Goal: Entertainment & Leisure: Consume media (video, audio)

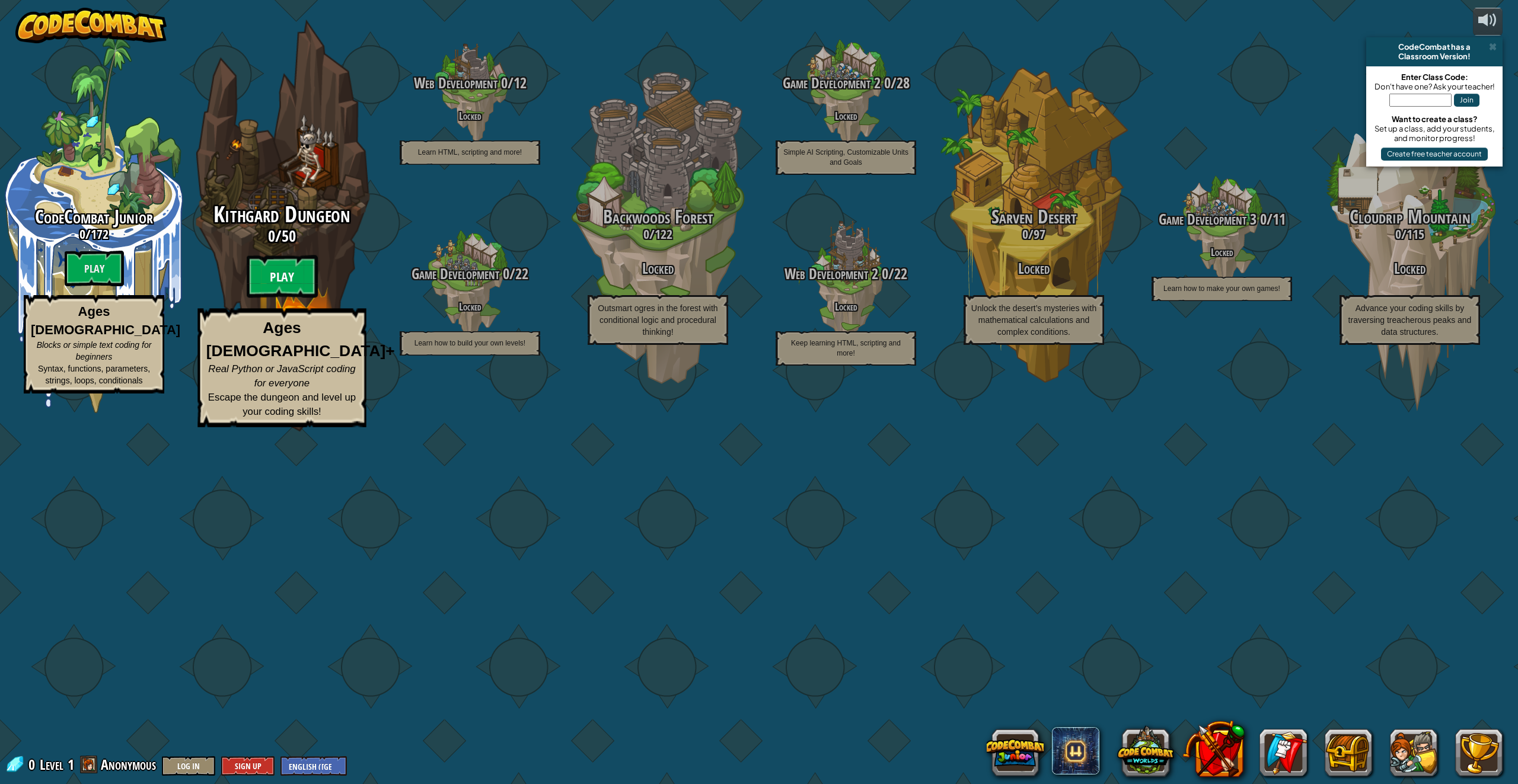
click at [273, 299] on btn "Play" at bounding box center [282, 277] width 71 height 43
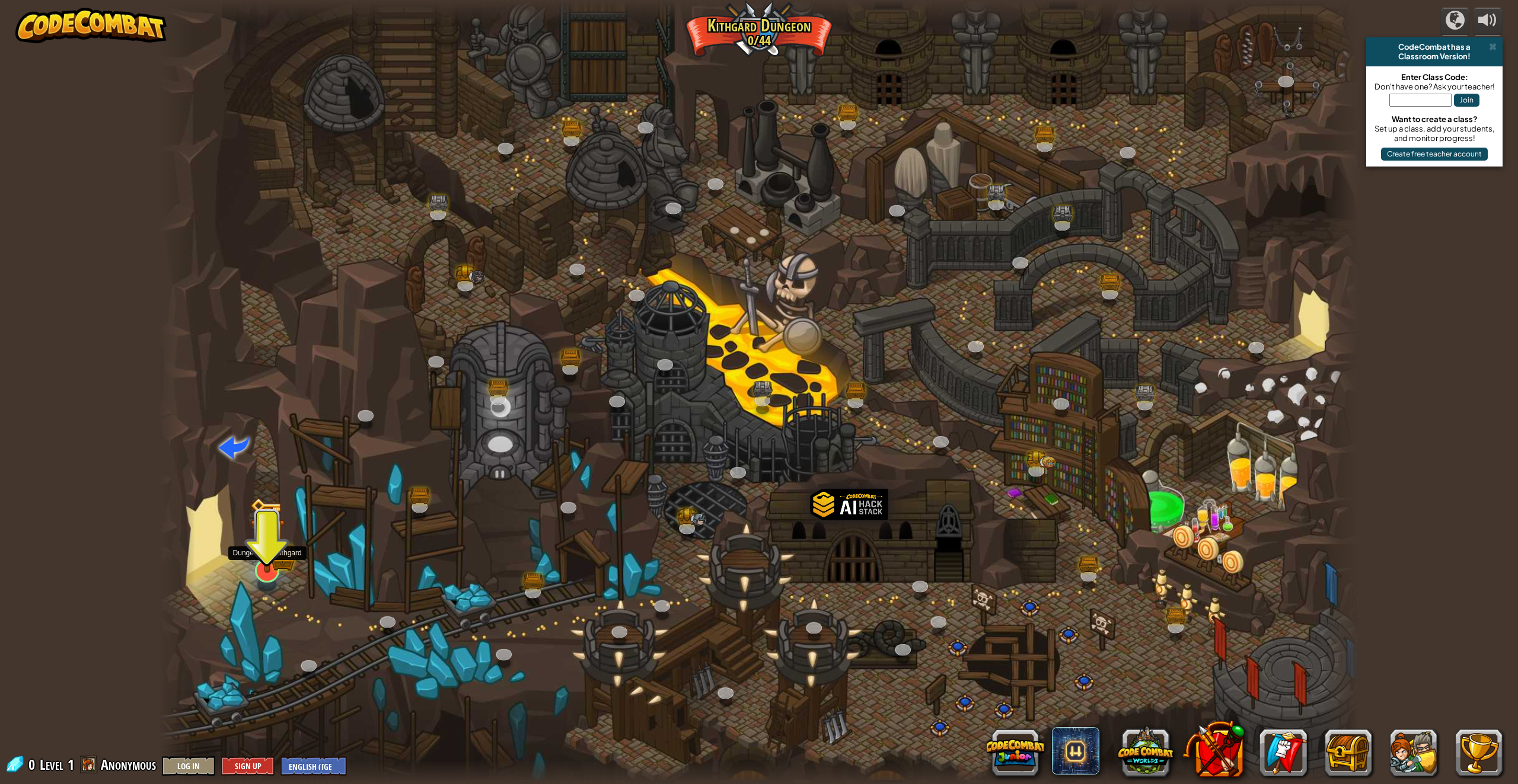
click at [279, 566] on img at bounding box center [267, 536] width 35 height 77
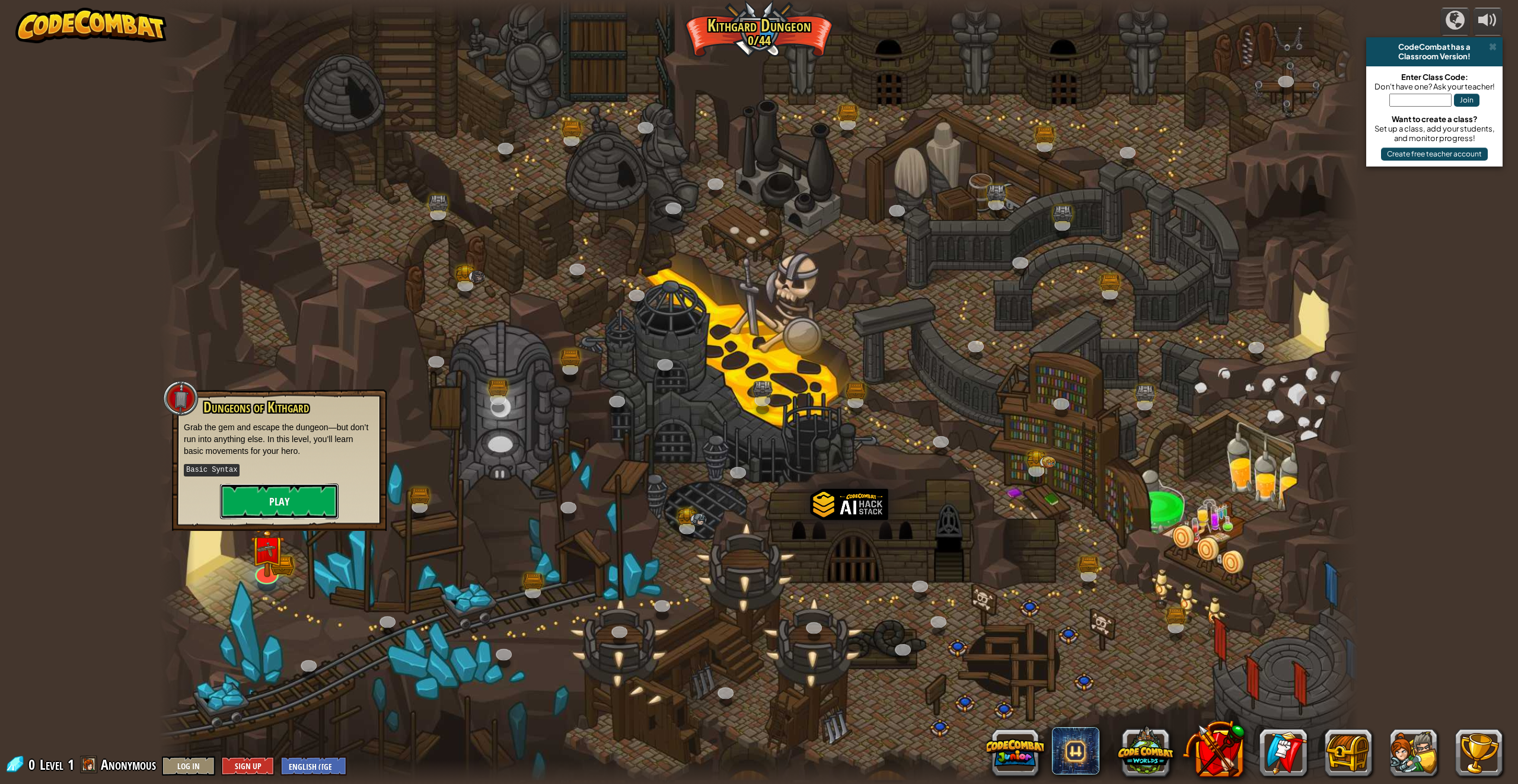
click at [285, 497] on button "Play" at bounding box center [279, 502] width 119 height 36
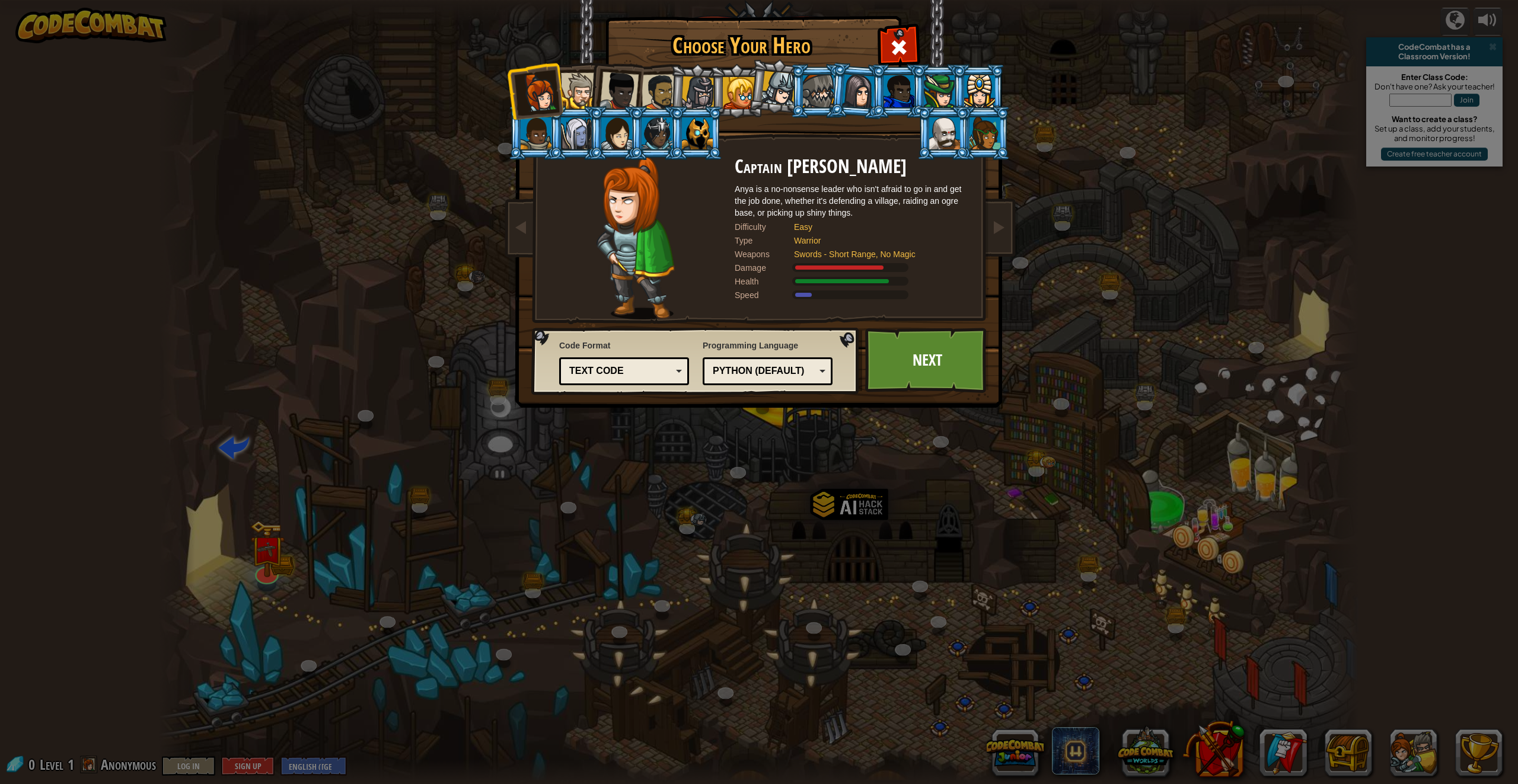
click at [572, 71] on li at bounding box center [575, 89] width 54 height 54
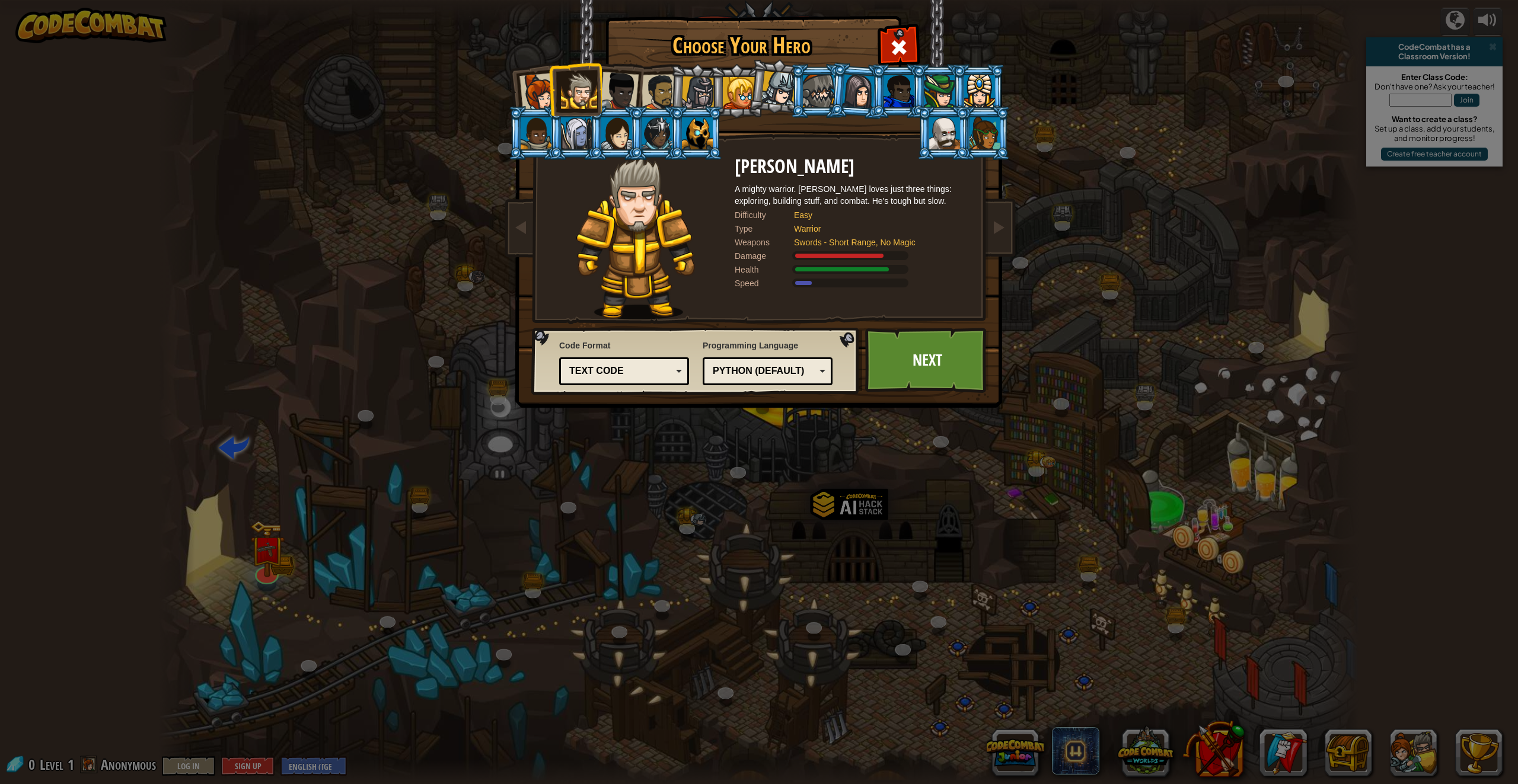
click at [592, 129] on li at bounding box center [615, 132] width 54 height 54
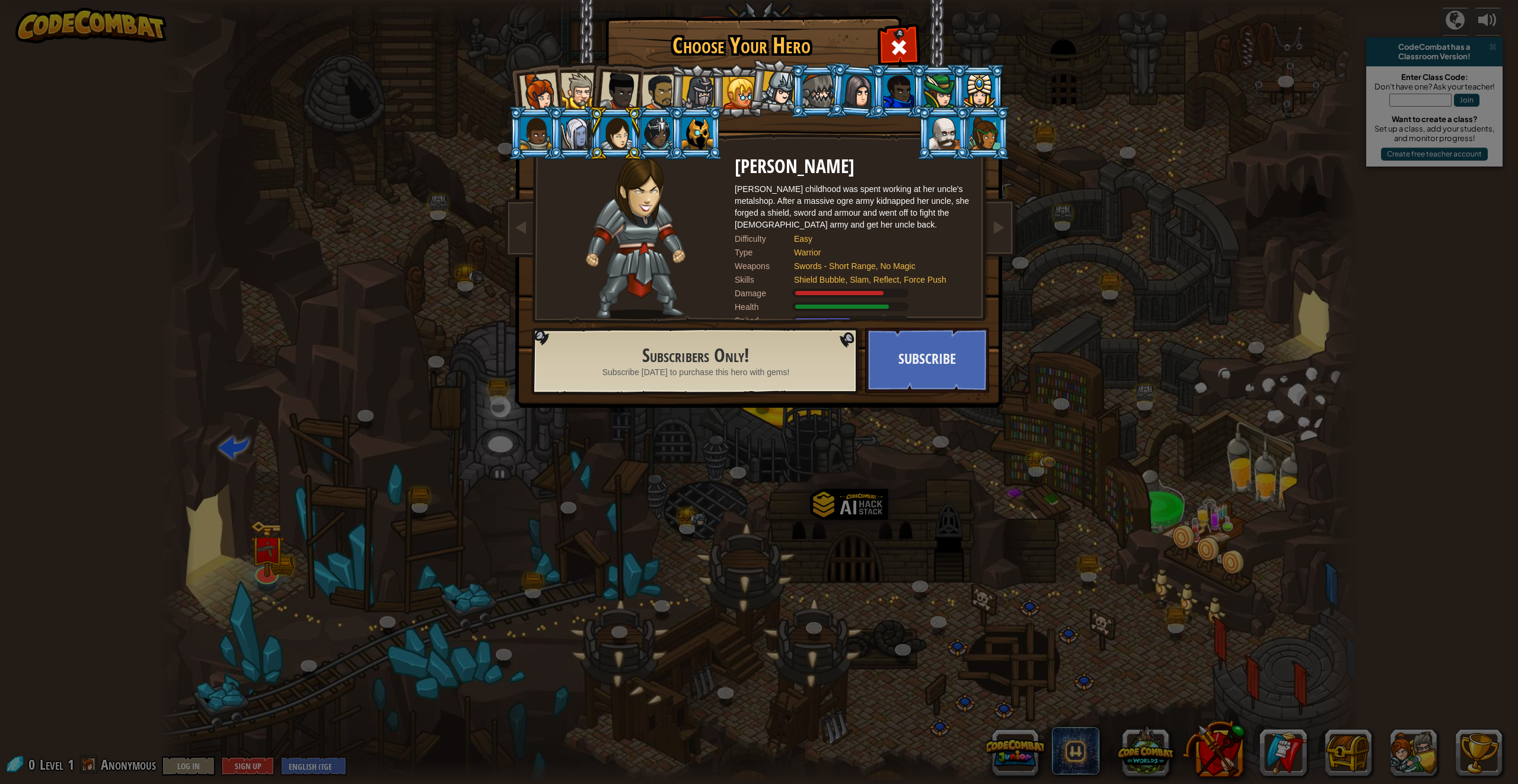
click at [606, 78] on div at bounding box center [619, 91] width 39 height 39
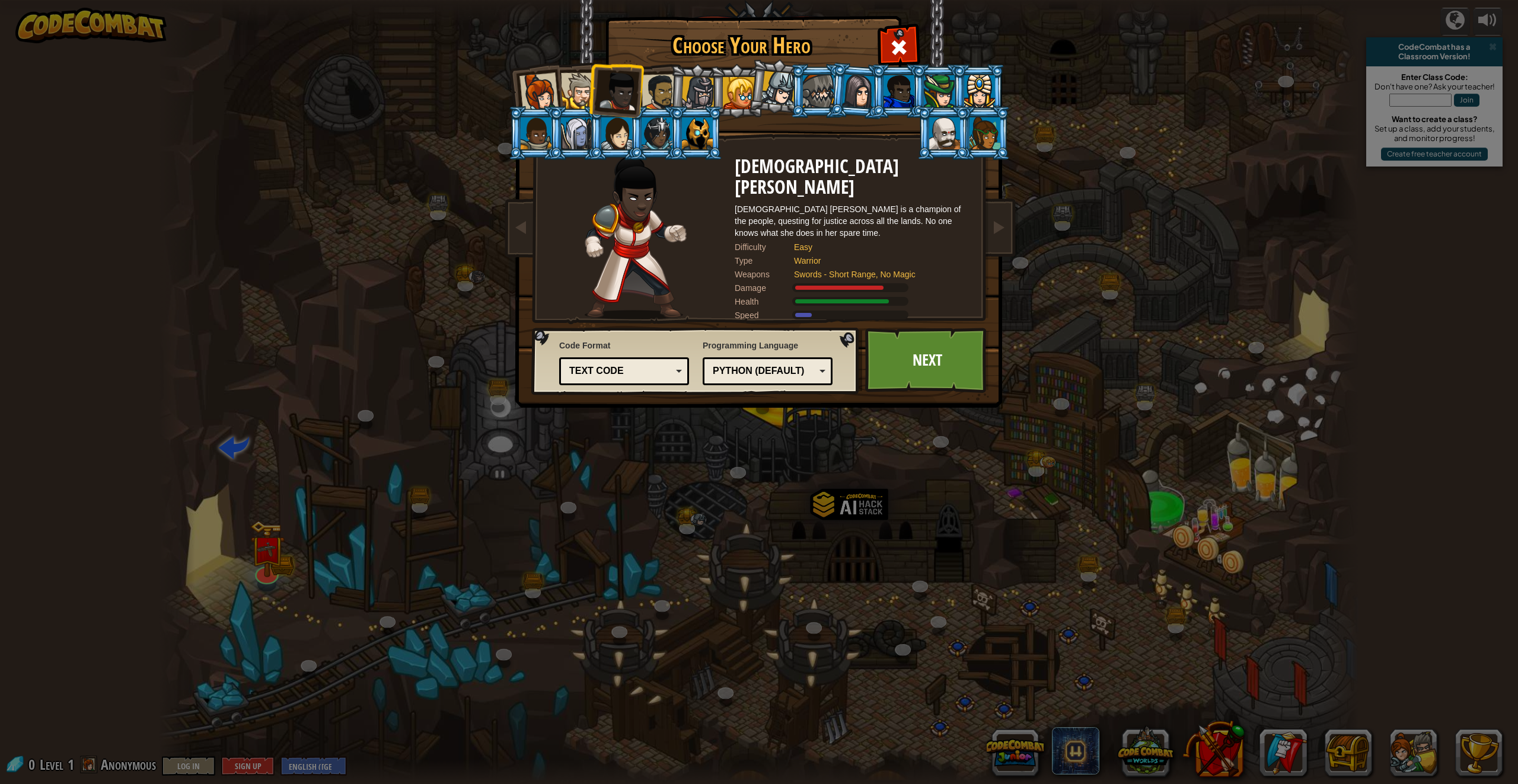
click at [658, 78] on div at bounding box center [660, 92] width 37 height 37
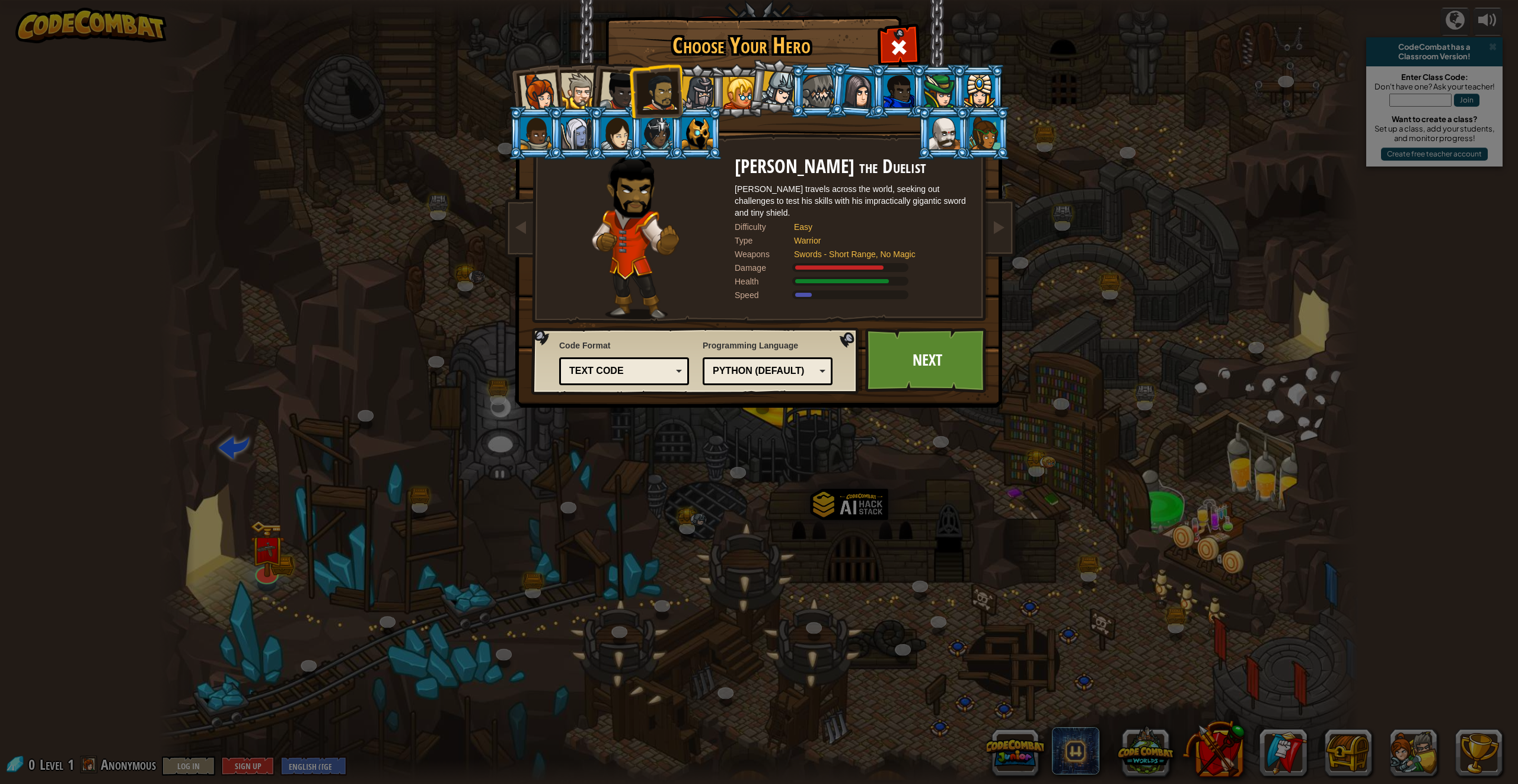
click at [688, 78] on div at bounding box center [698, 94] width 34 height 34
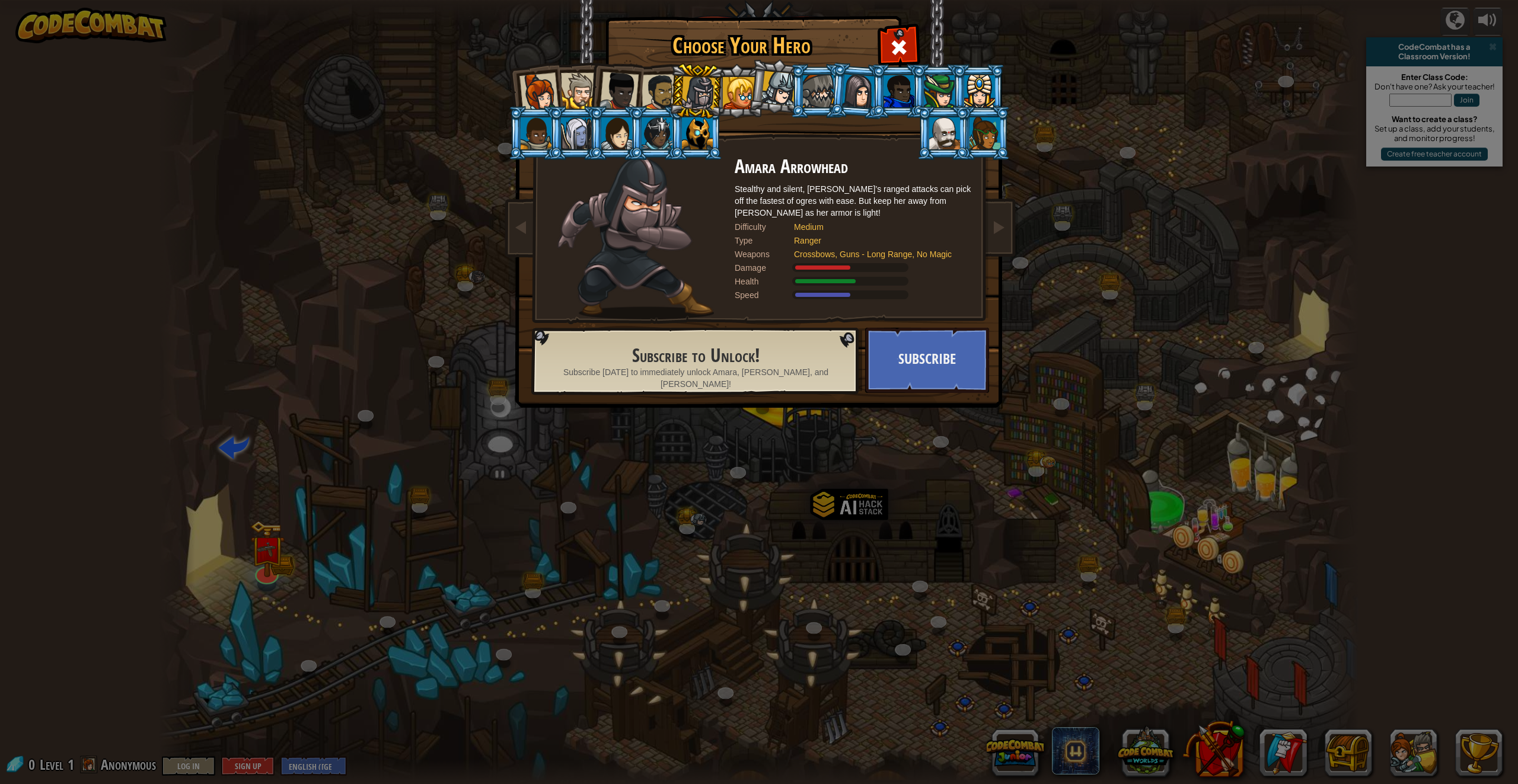
click at [668, 73] on li at bounding box center [656, 90] width 55 height 55
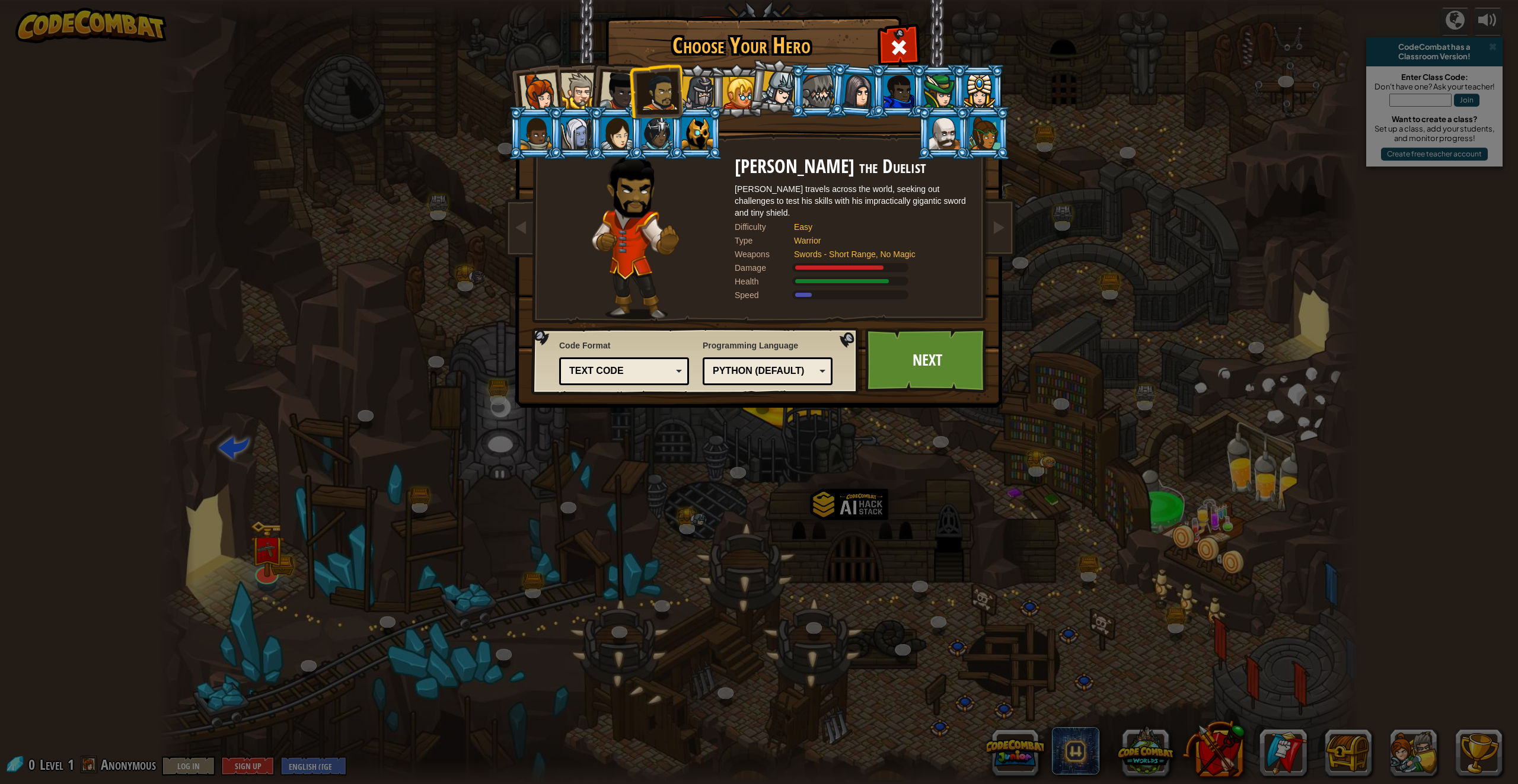
click at [621, 79] on div at bounding box center [619, 91] width 39 height 39
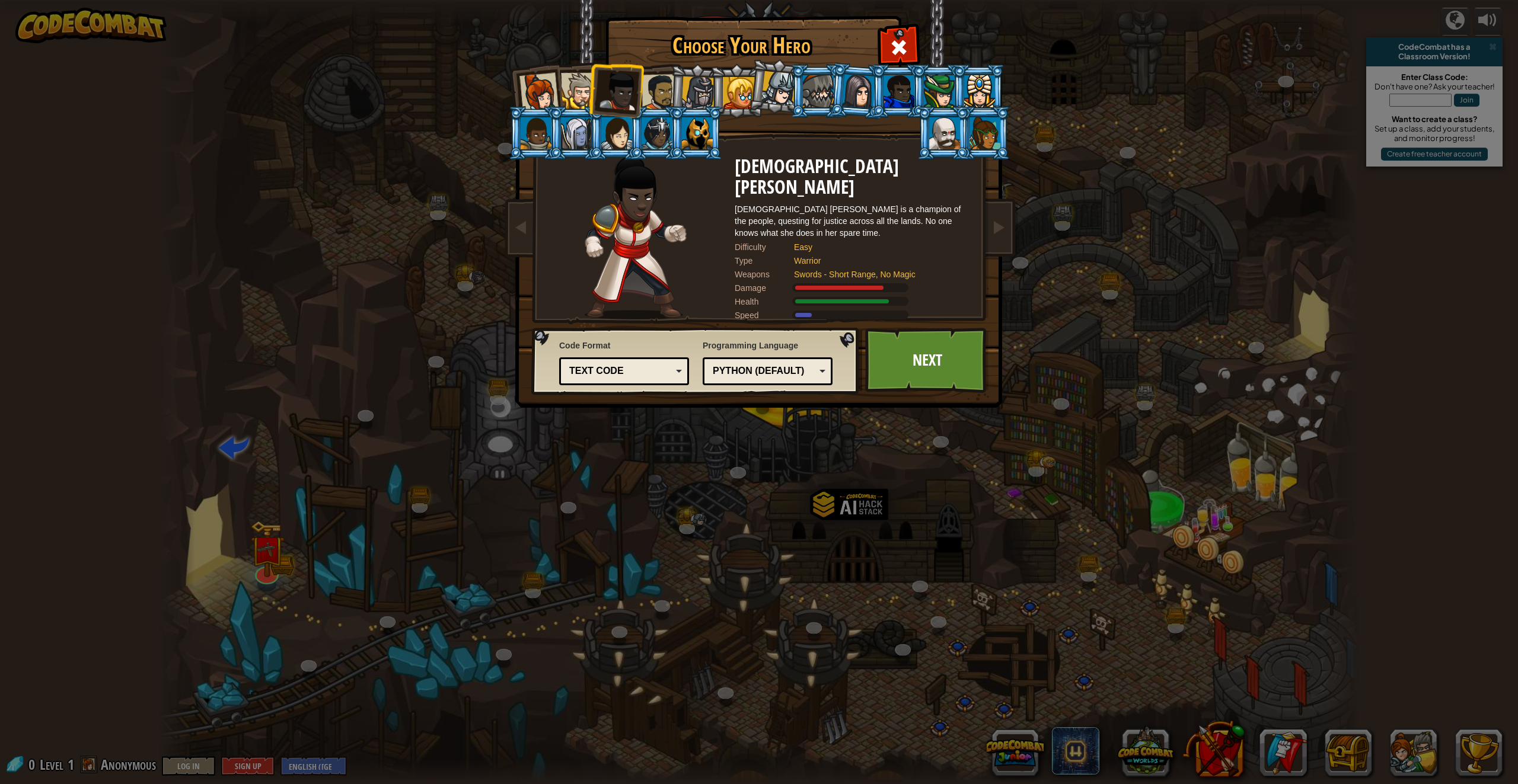
click at [566, 82] on div at bounding box center [579, 90] width 36 height 36
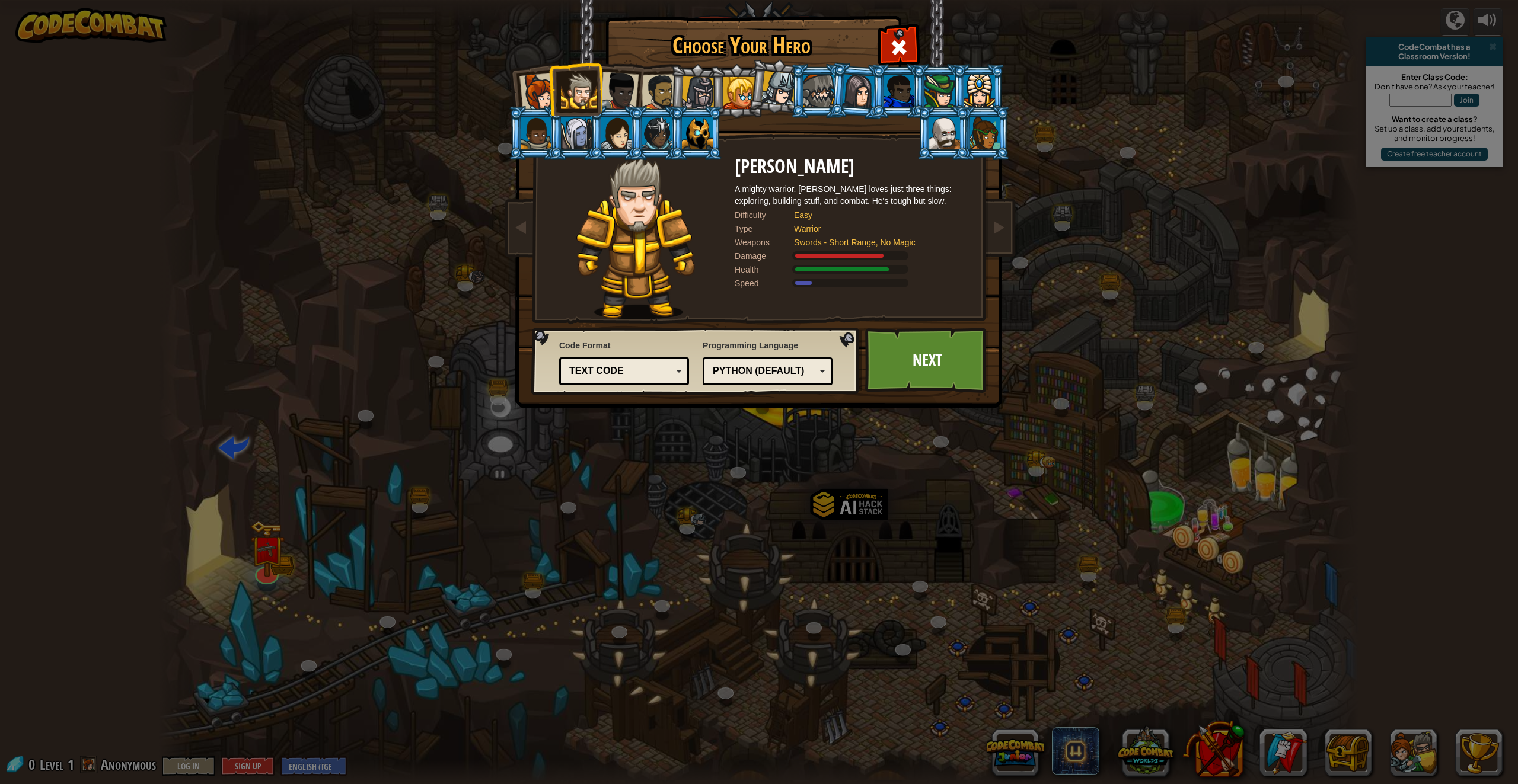
click at [545, 83] on div at bounding box center [539, 92] width 39 height 39
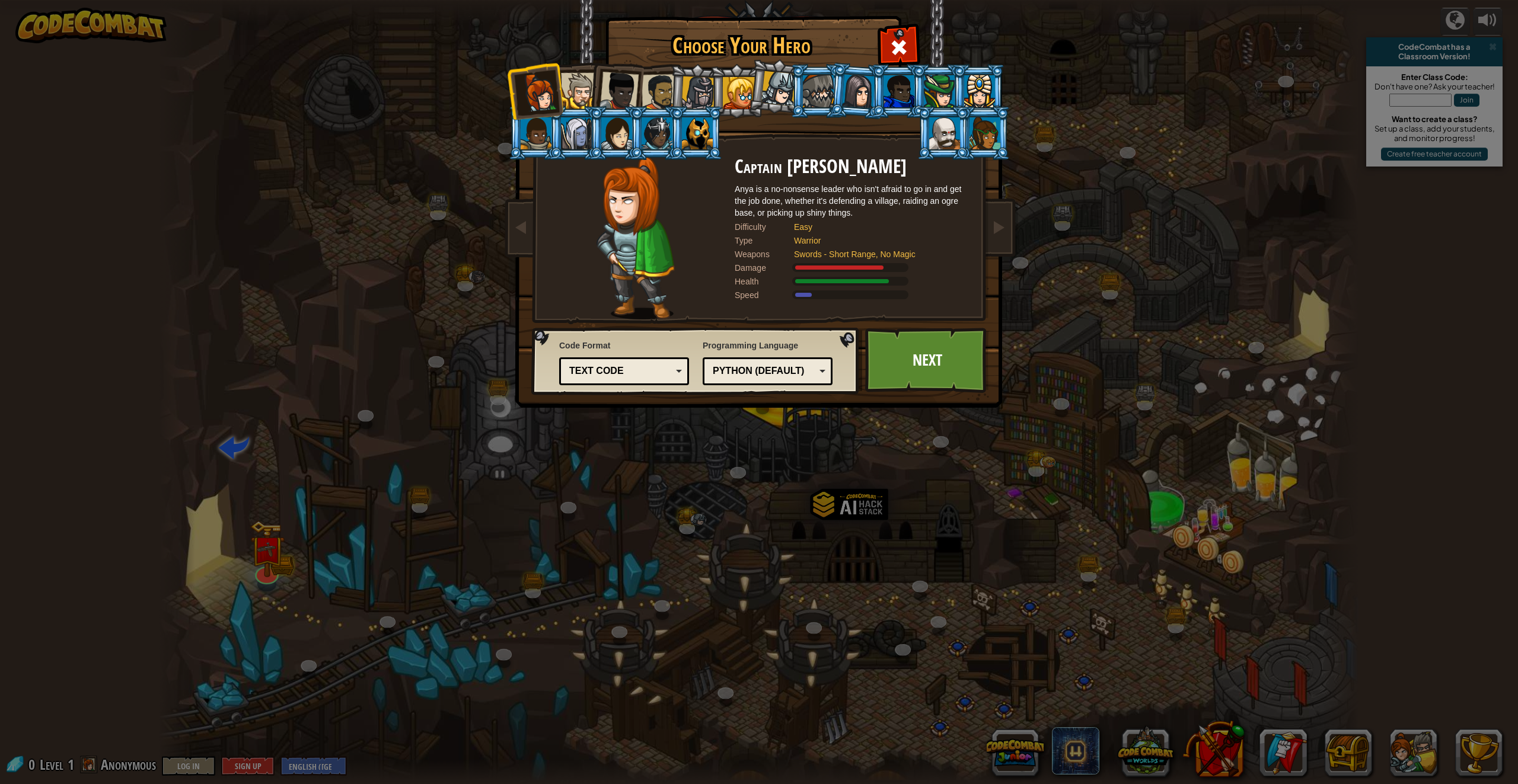
click at [564, 78] on div at bounding box center [579, 90] width 36 height 36
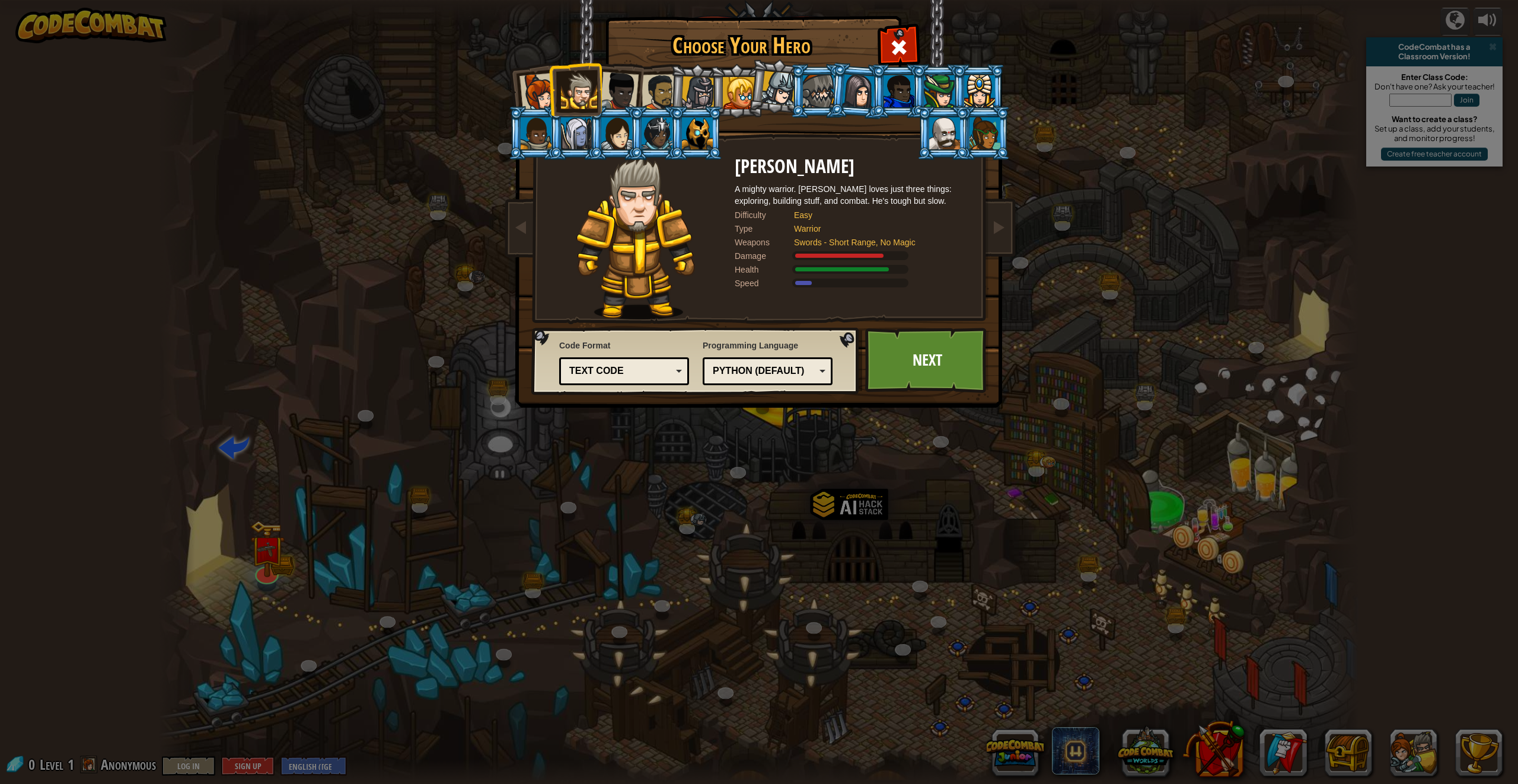
click at [623, 90] on div at bounding box center [619, 91] width 39 height 39
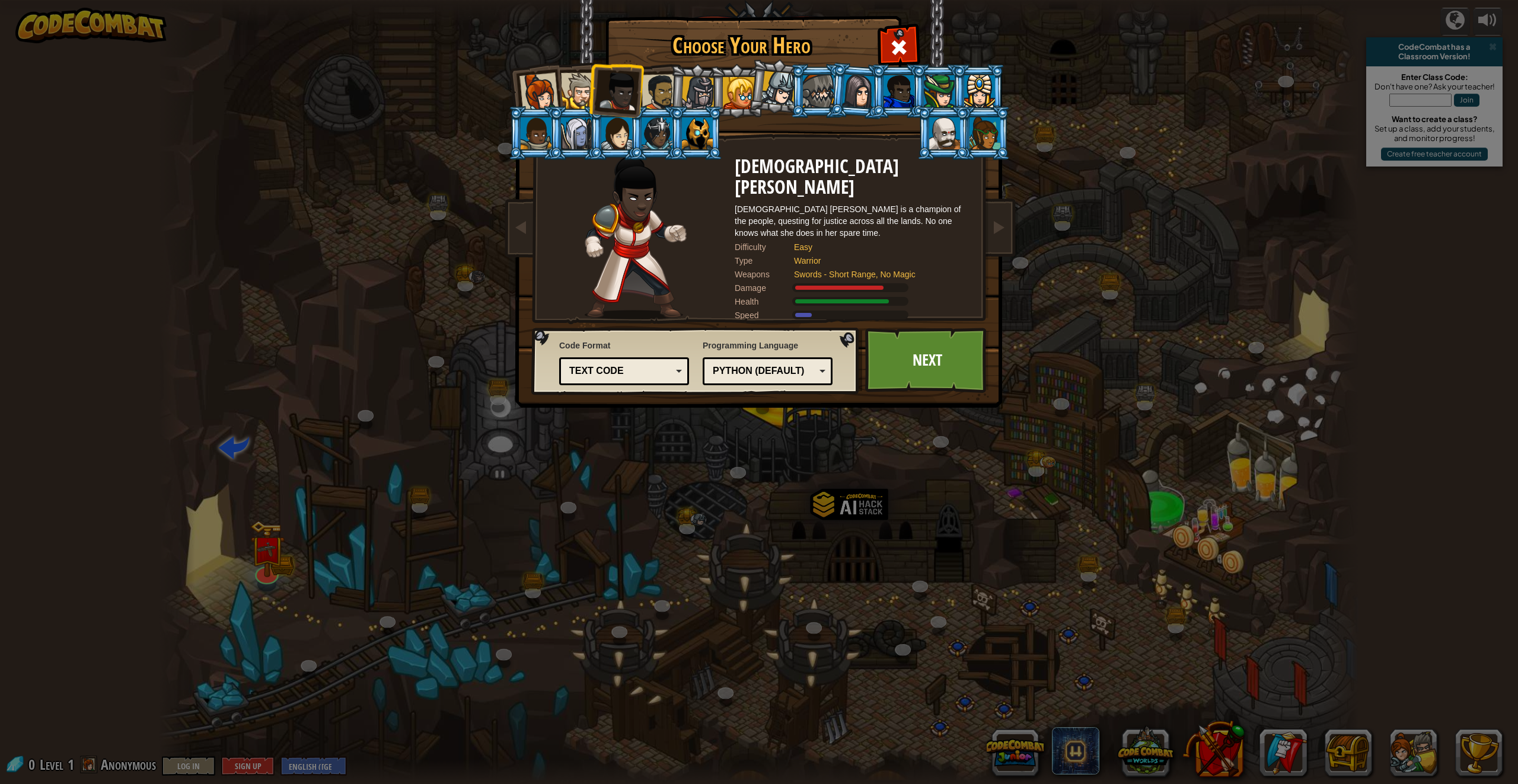
click at [663, 85] on div at bounding box center [660, 92] width 37 height 37
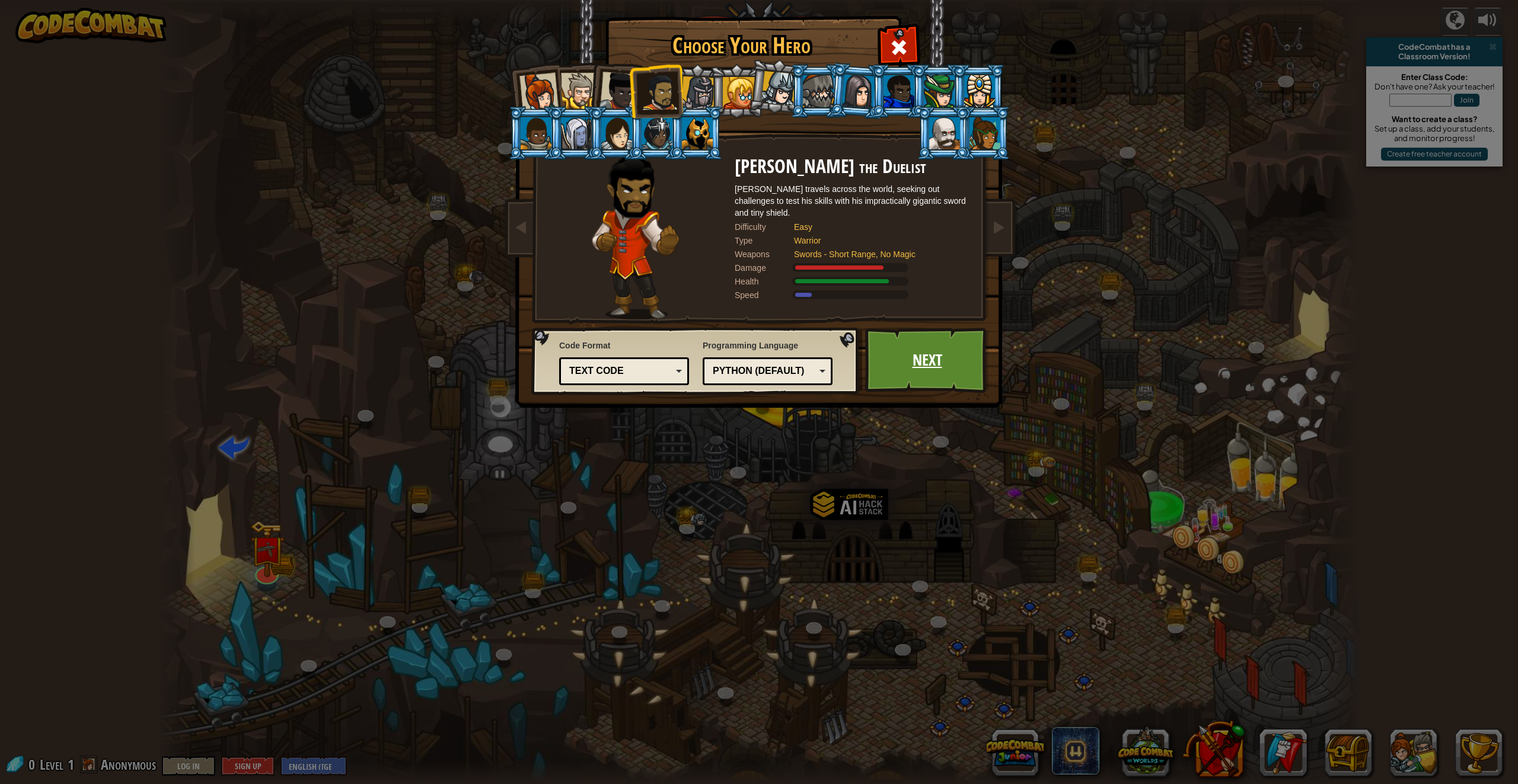
click at [958, 361] on link "Next" at bounding box center [927, 360] width 124 height 65
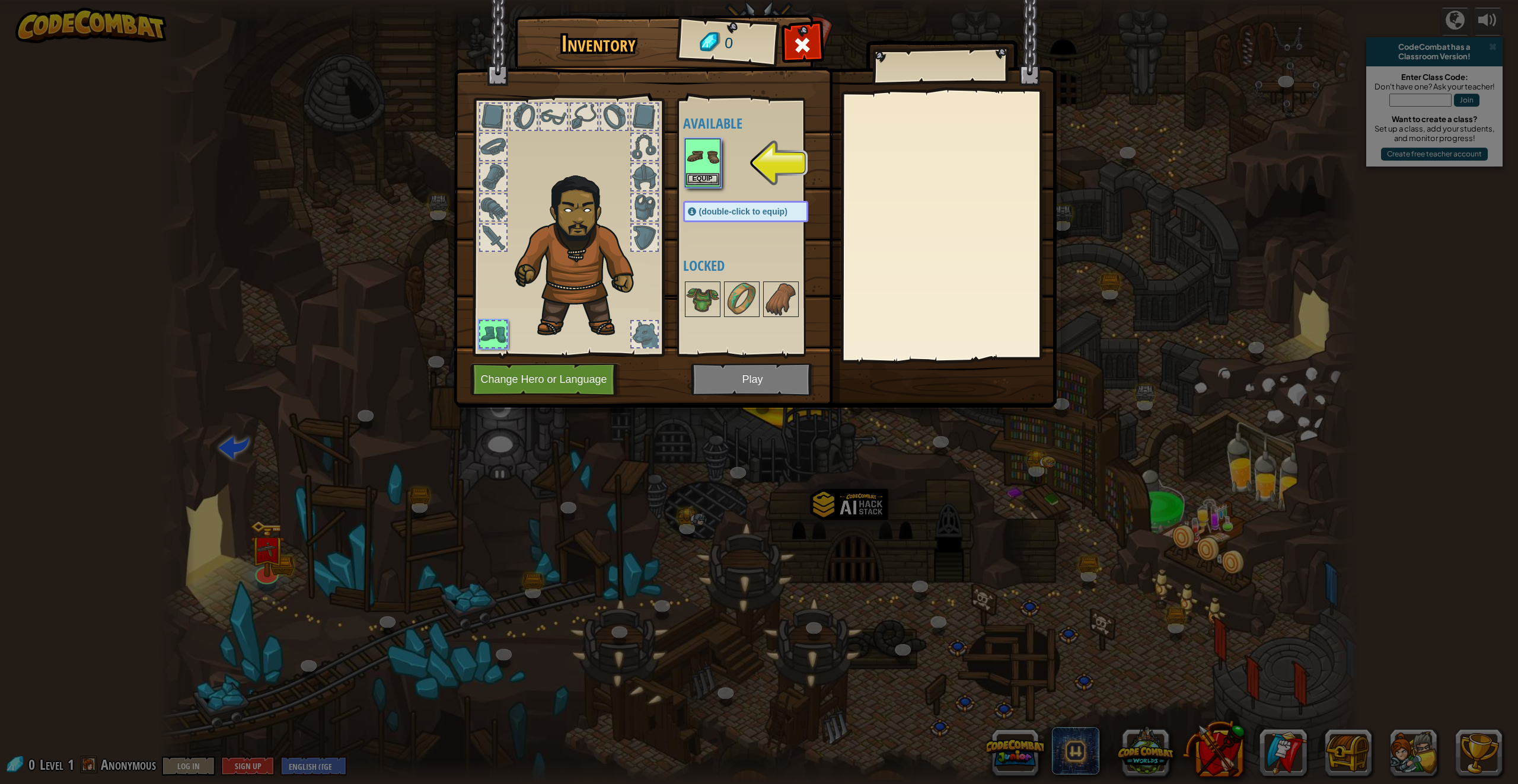
click at [707, 164] on img at bounding box center [702, 156] width 33 height 33
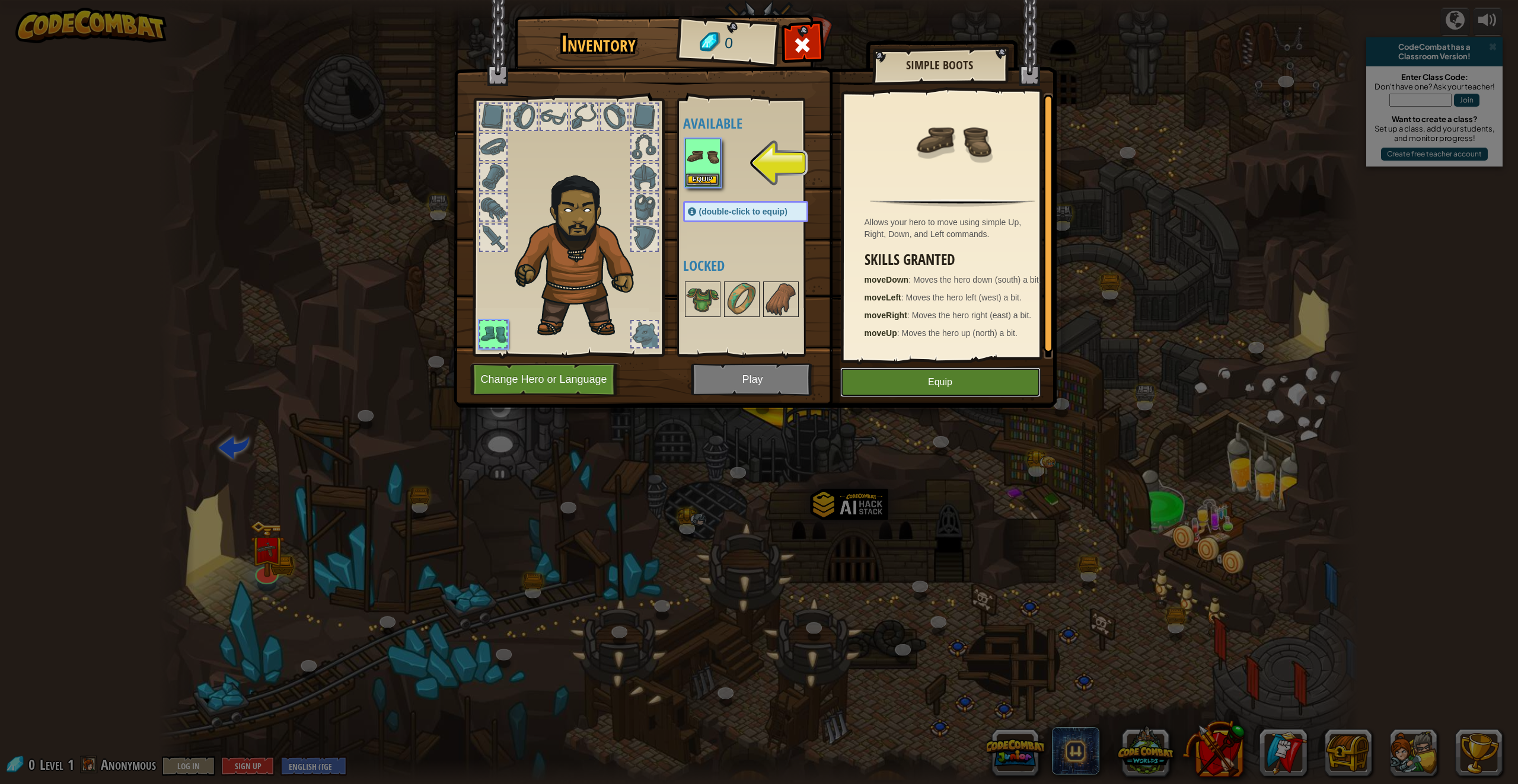
click at [981, 382] on button "Equip" at bounding box center [940, 382] width 201 height 30
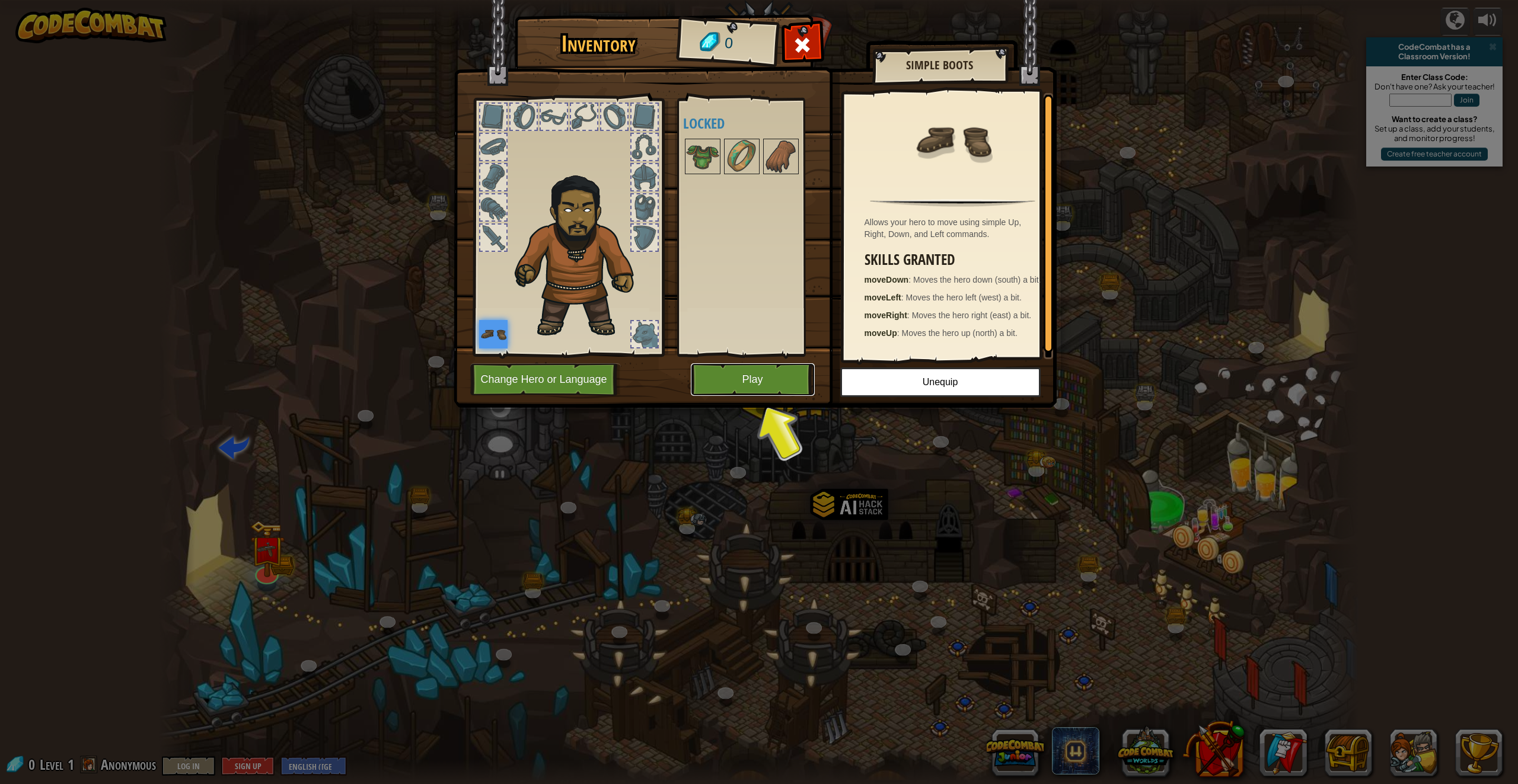
click at [759, 383] on button "Play" at bounding box center [753, 380] width 124 height 32
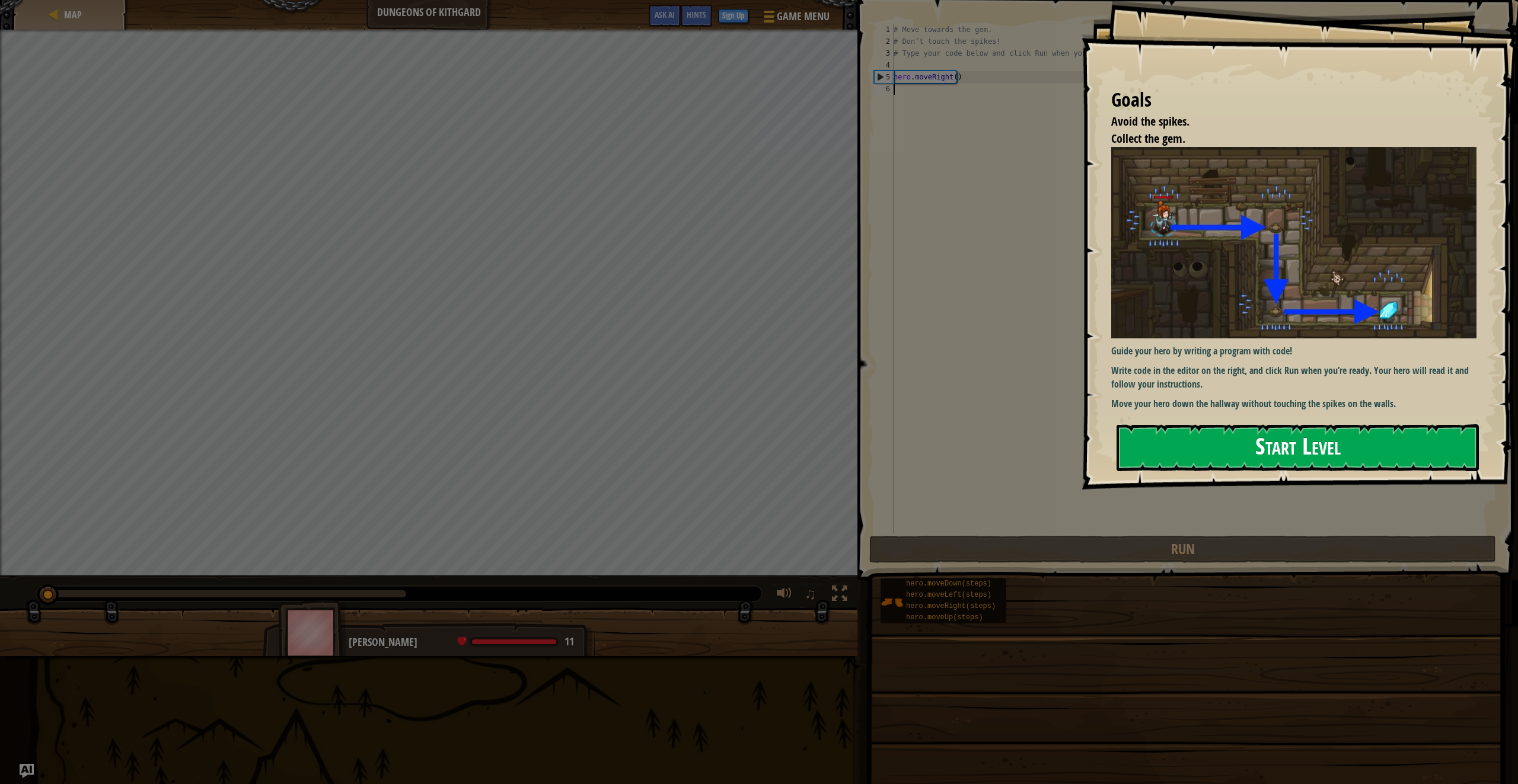
click at [1172, 425] on button "Start Level" at bounding box center [1298, 448] width 363 height 47
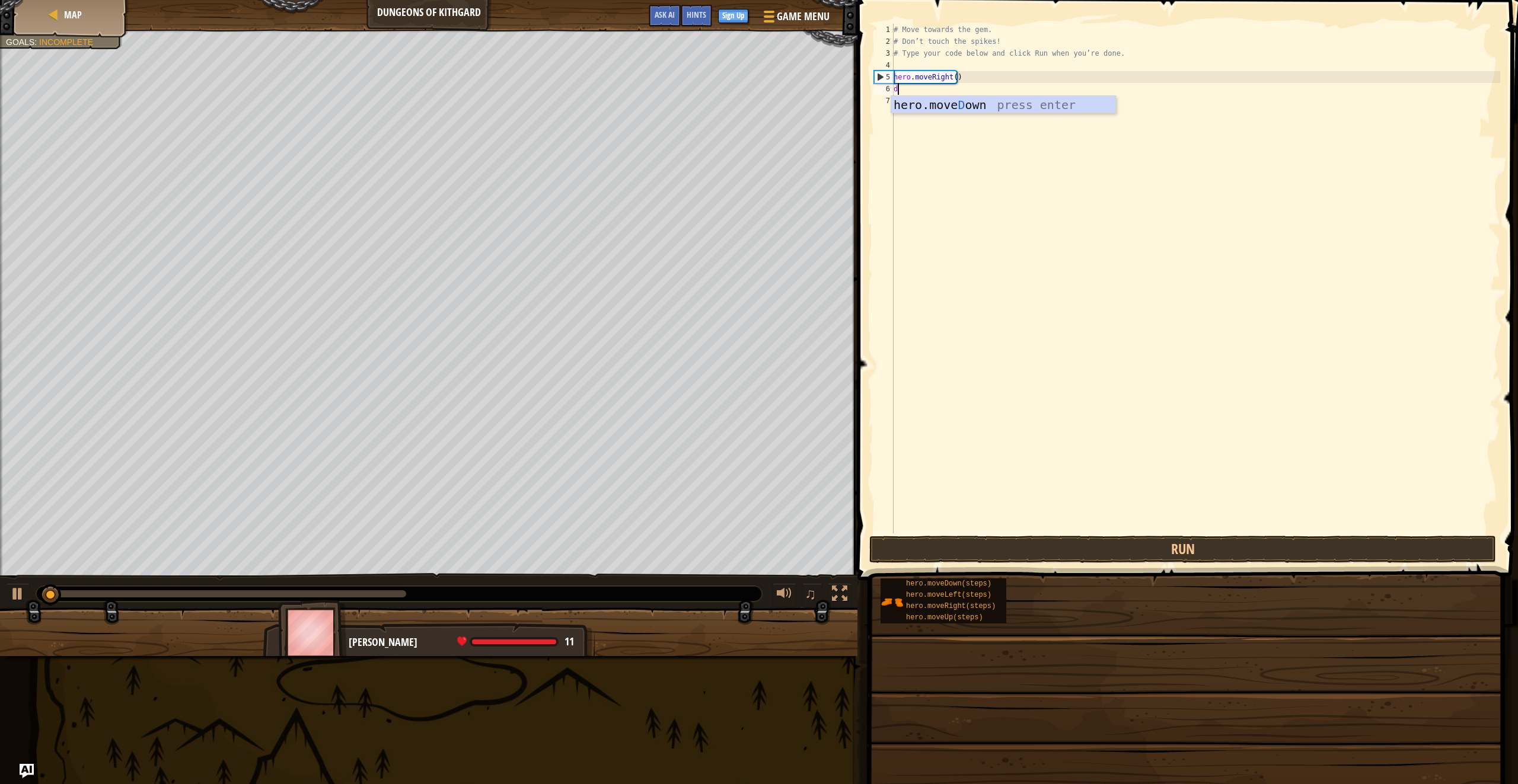
scroll to position [5, 0]
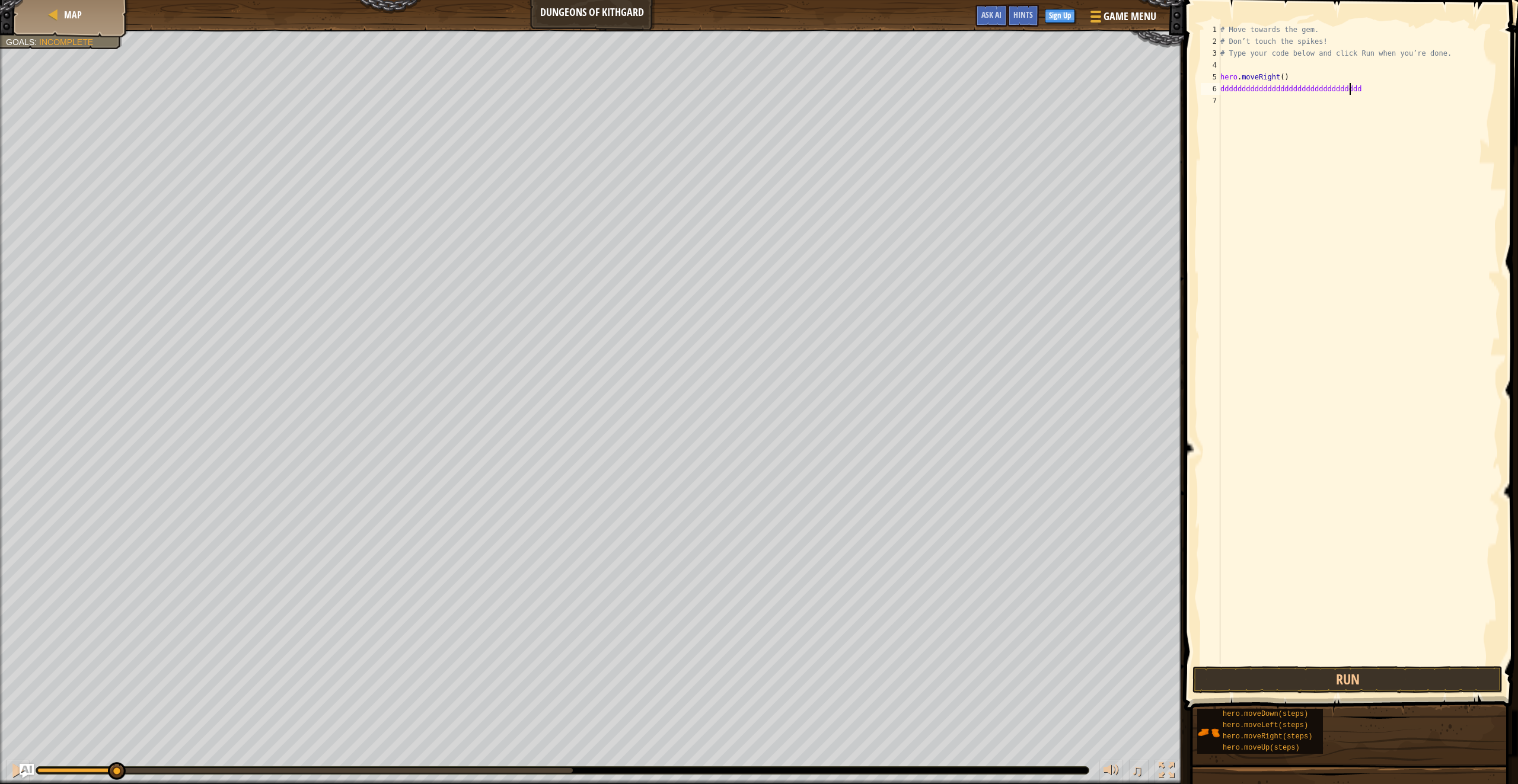
type textarea "dddddddddddddddddddddddddddddddddd"
click at [1389, 671] on button "Run" at bounding box center [1347, 680] width 310 height 27
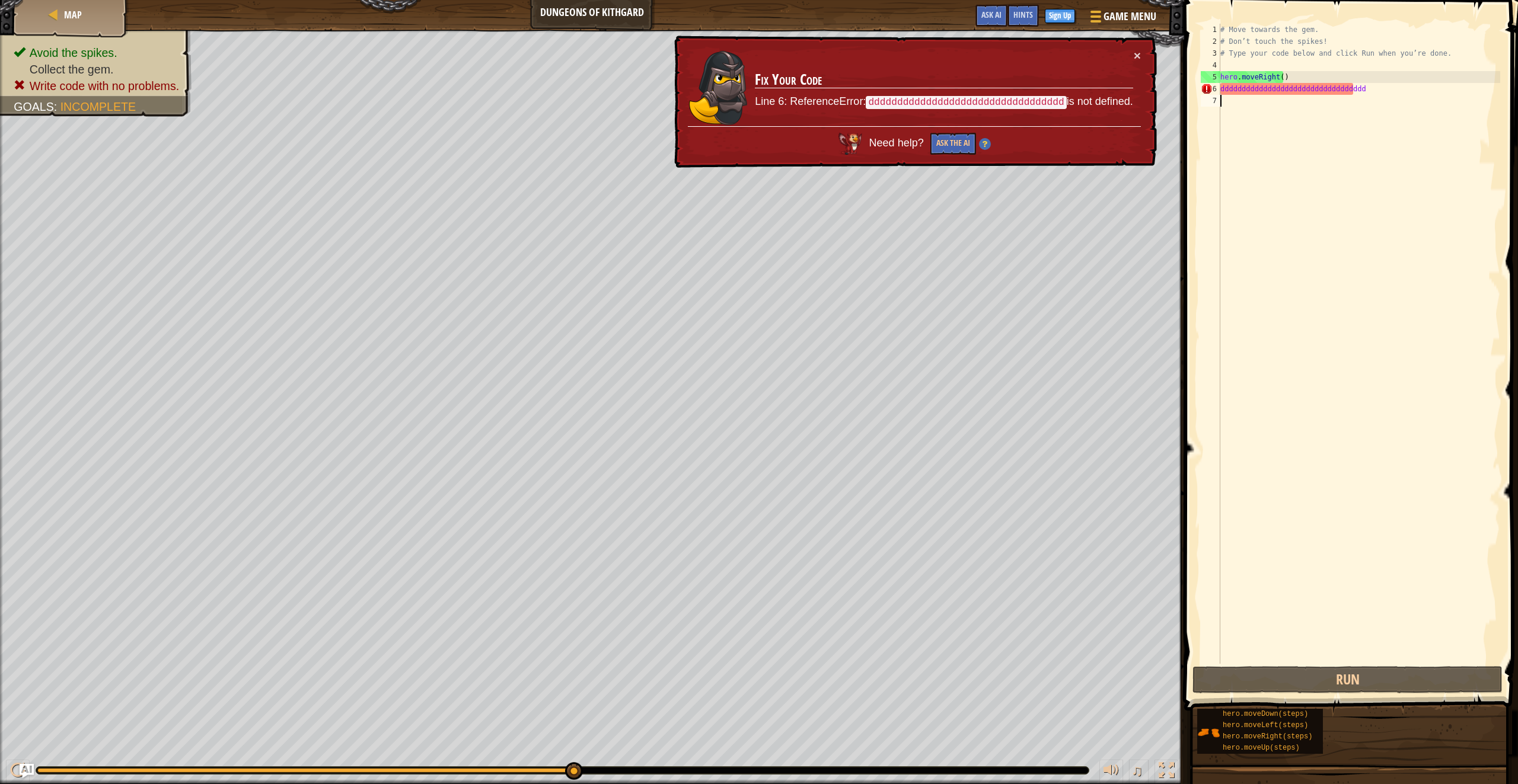
click at [1351, 92] on div "# Move towards the gem. # Don’t touch the spikes! # Type your code below and cl…" at bounding box center [1358, 356] width 282 height 664
click at [1353, 86] on div "# Move towards the gem. # Don’t touch the spikes! # Type your code below and cl…" at bounding box center [1358, 356] width 282 height 664
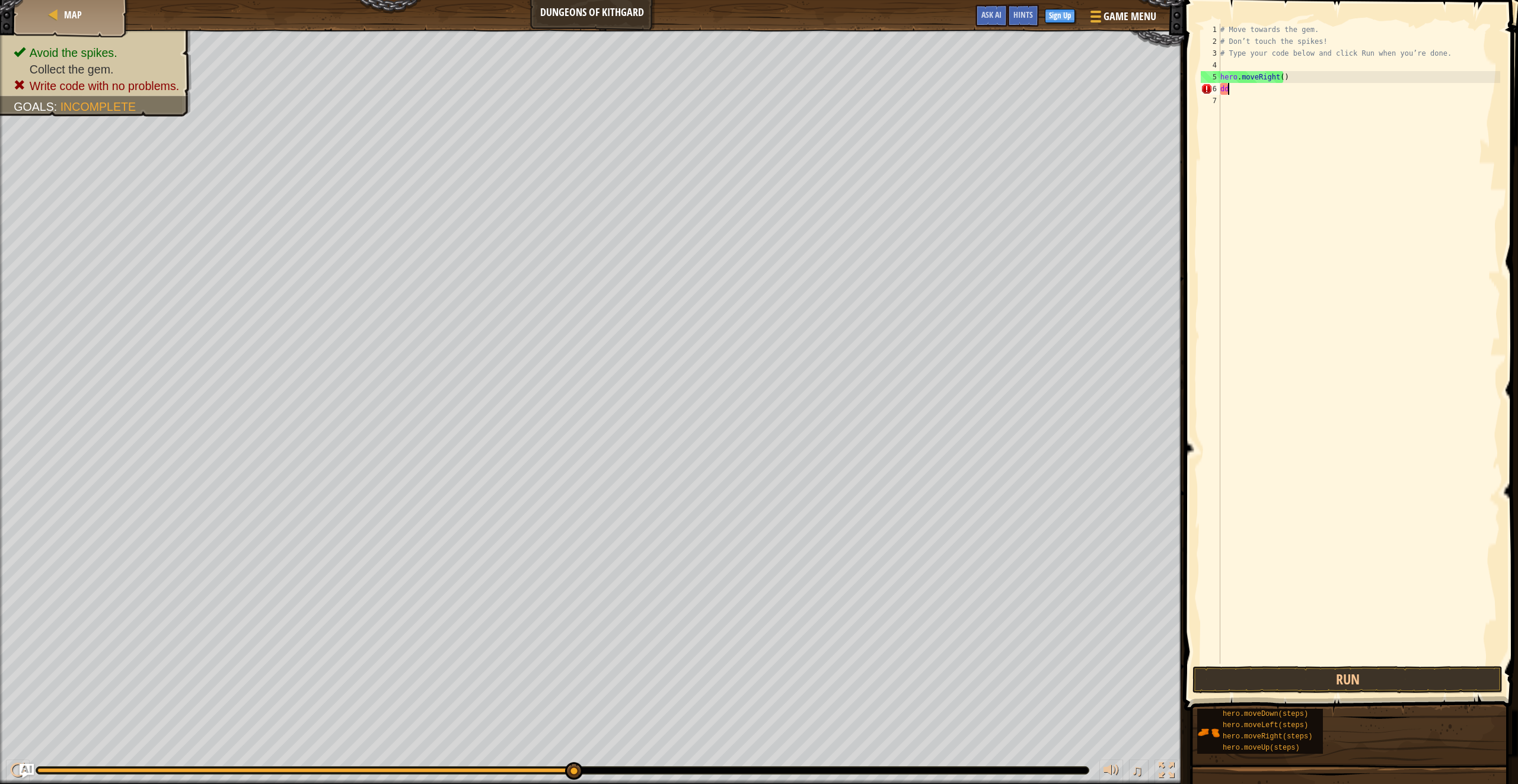
type textarea "d"
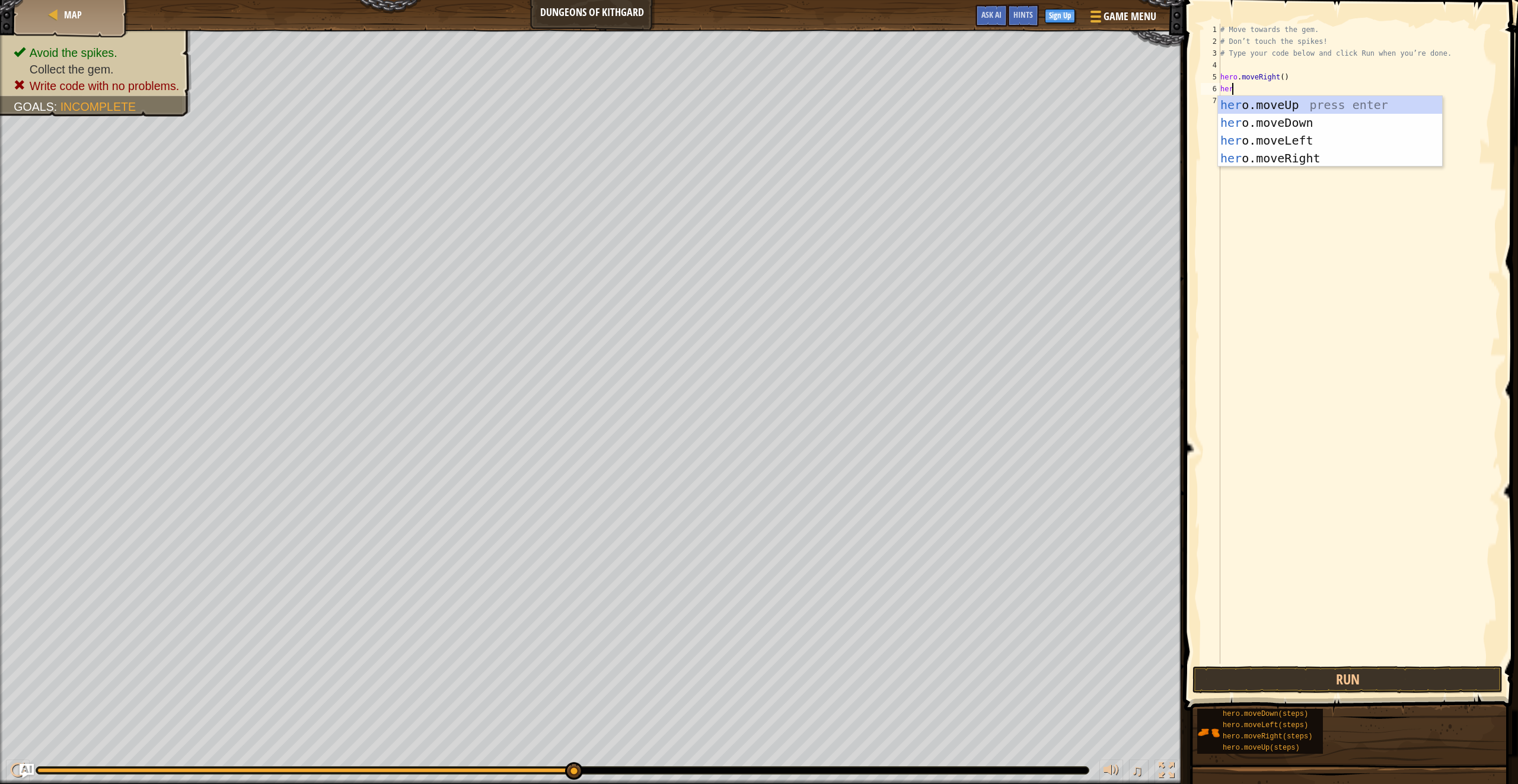
scroll to position [5, 1]
type textarea "hero"
click at [1373, 118] on div "hero .moveUp press enter hero .moveDown press enter hero .moveLeft press enter …" at bounding box center [1329, 149] width 224 height 107
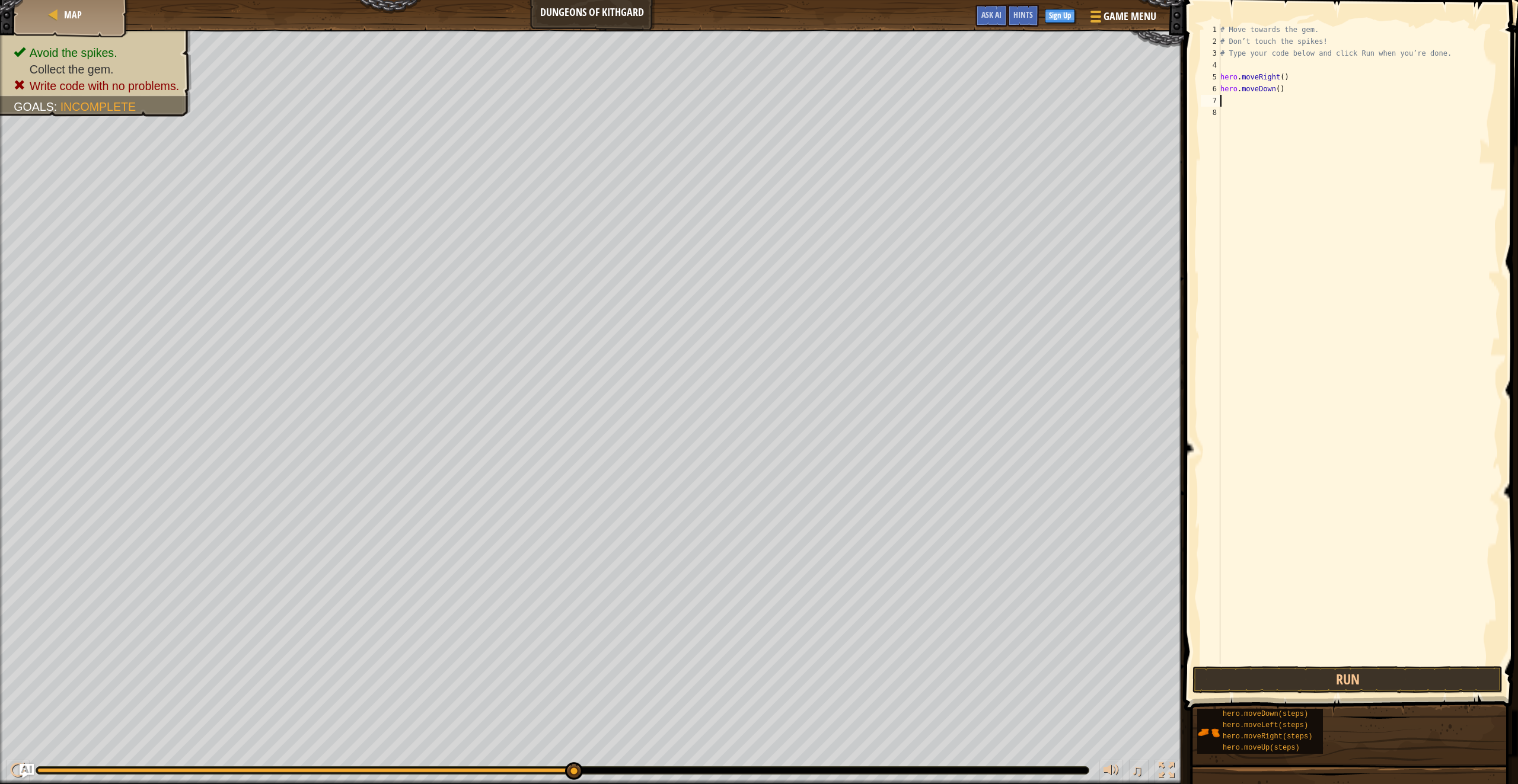
scroll to position [5, 0]
click at [1387, 682] on button "Run" at bounding box center [1347, 680] width 310 height 27
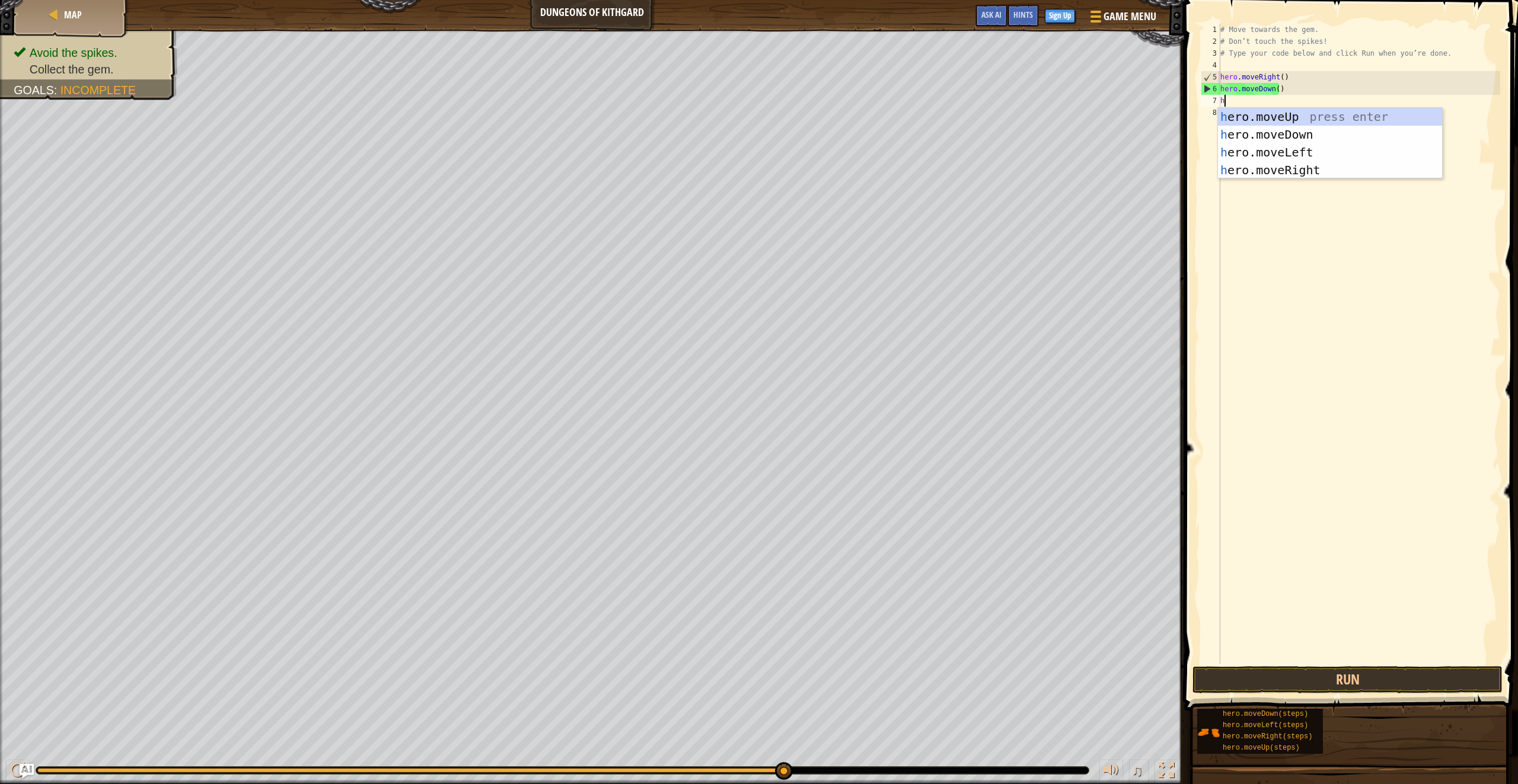
type textarea "her"
click at [1336, 165] on div "her o.moveUp press enter her o.moveDown press enter her o.moveLeft press enter …" at bounding box center [1329, 160] width 224 height 107
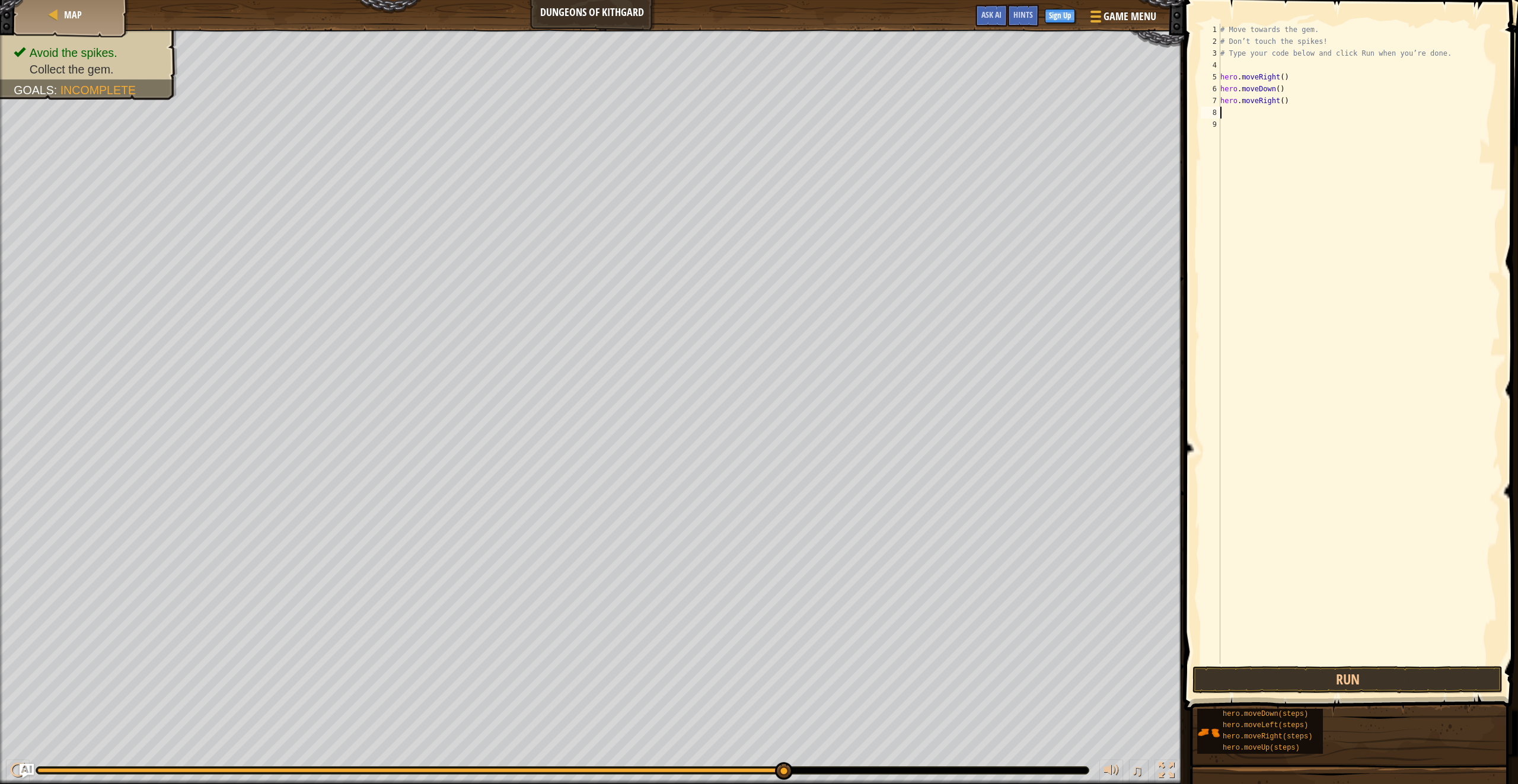
scroll to position [5, 0]
click at [1239, 679] on button "Run" at bounding box center [1347, 680] width 310 height 27
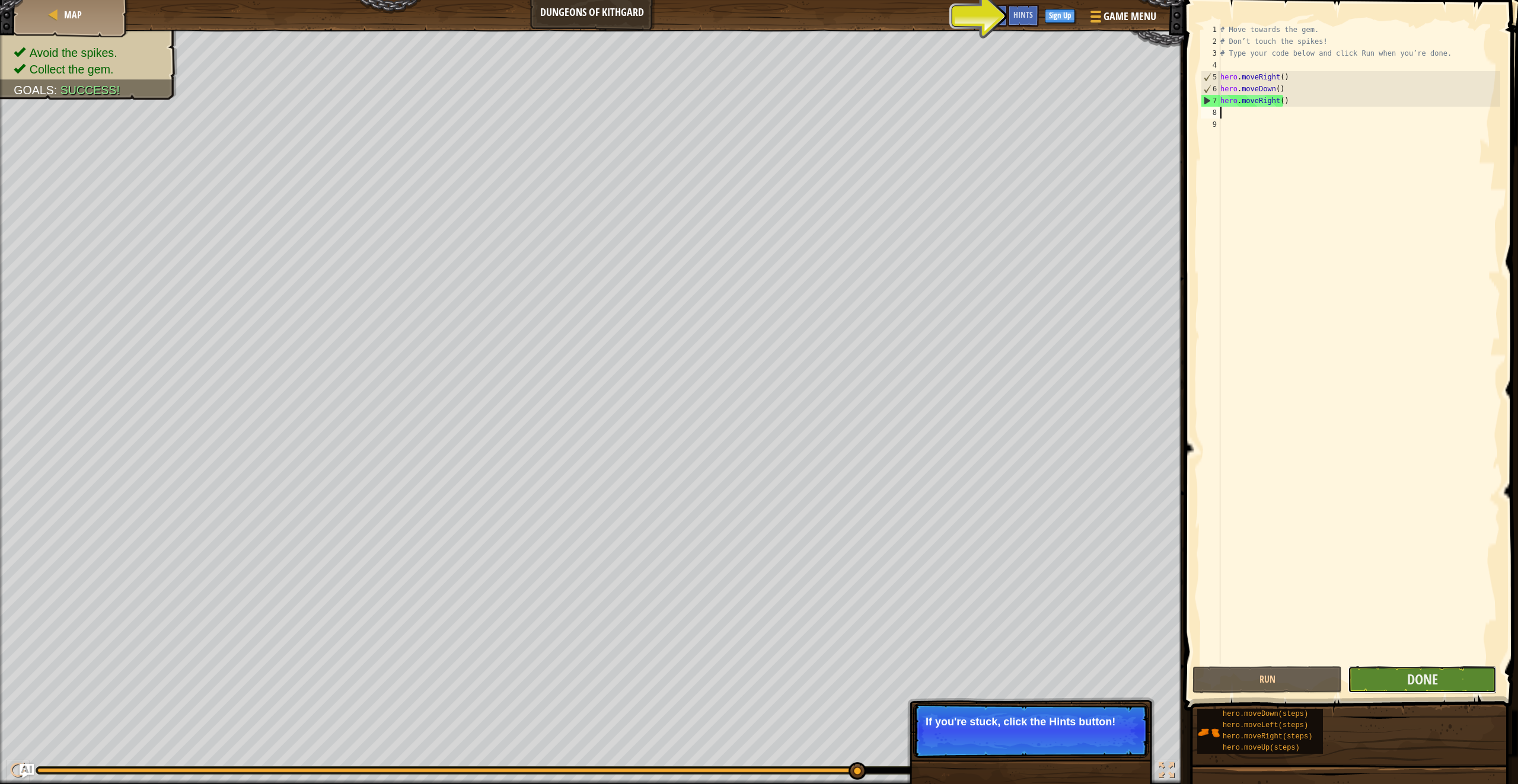
click at [1449, 685] on button "Done" at bounding box center [1422, 680] width 148 height 27
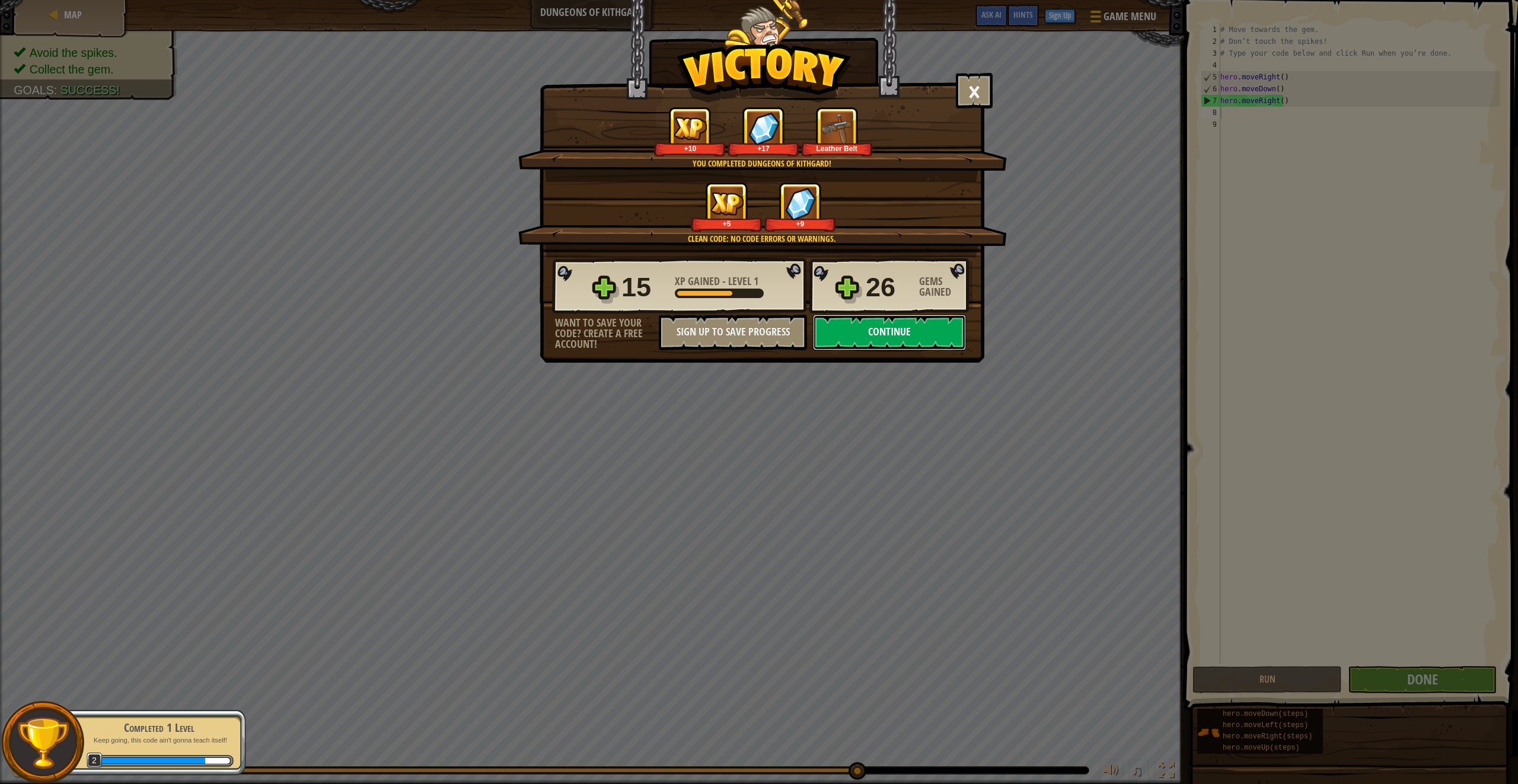
click at [913, 334] on button "Continue" at bounding box center [889, 333] width 153 height 36
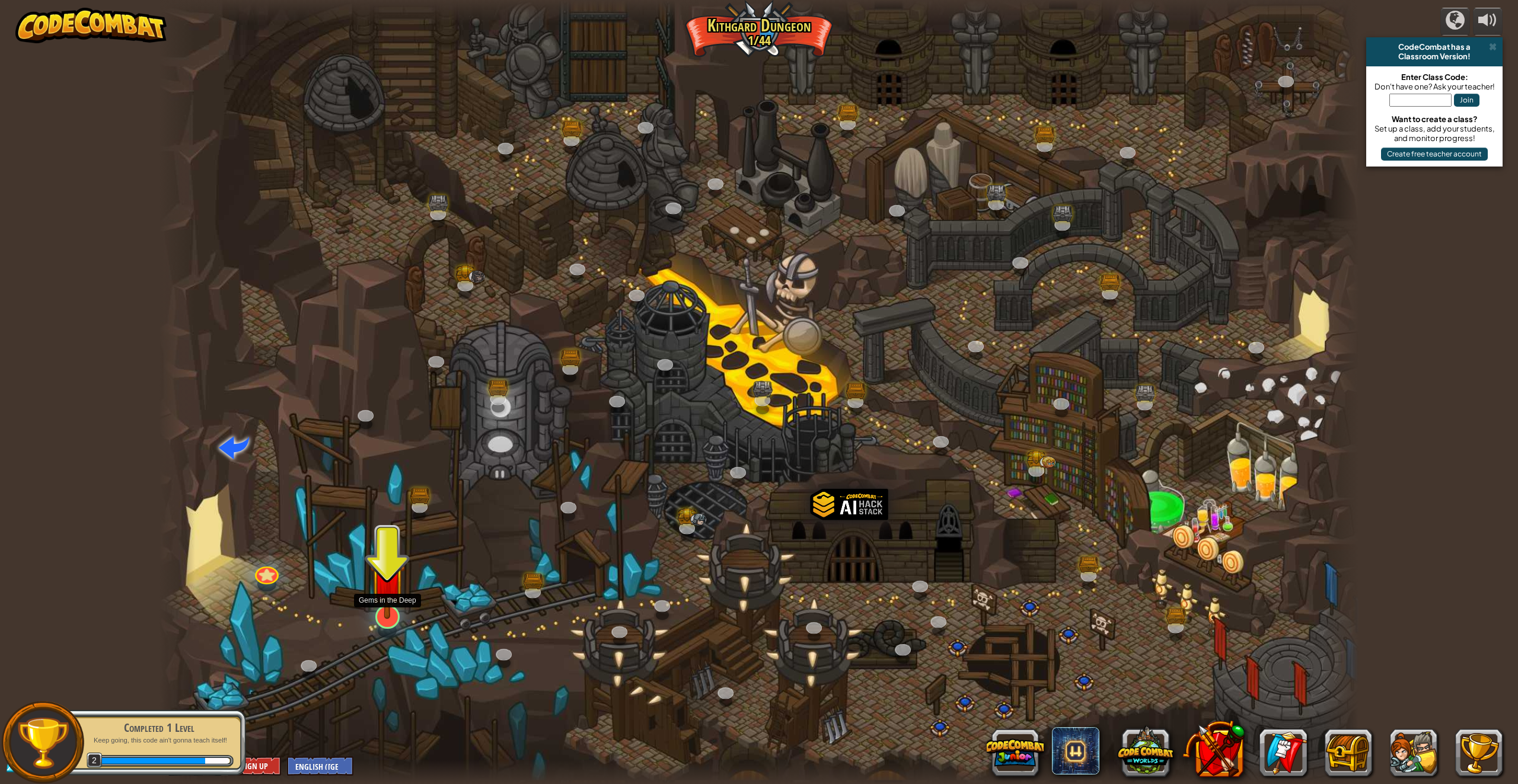
click at [398, 608] on img at bounding box center [387, 579] width 35 height 79
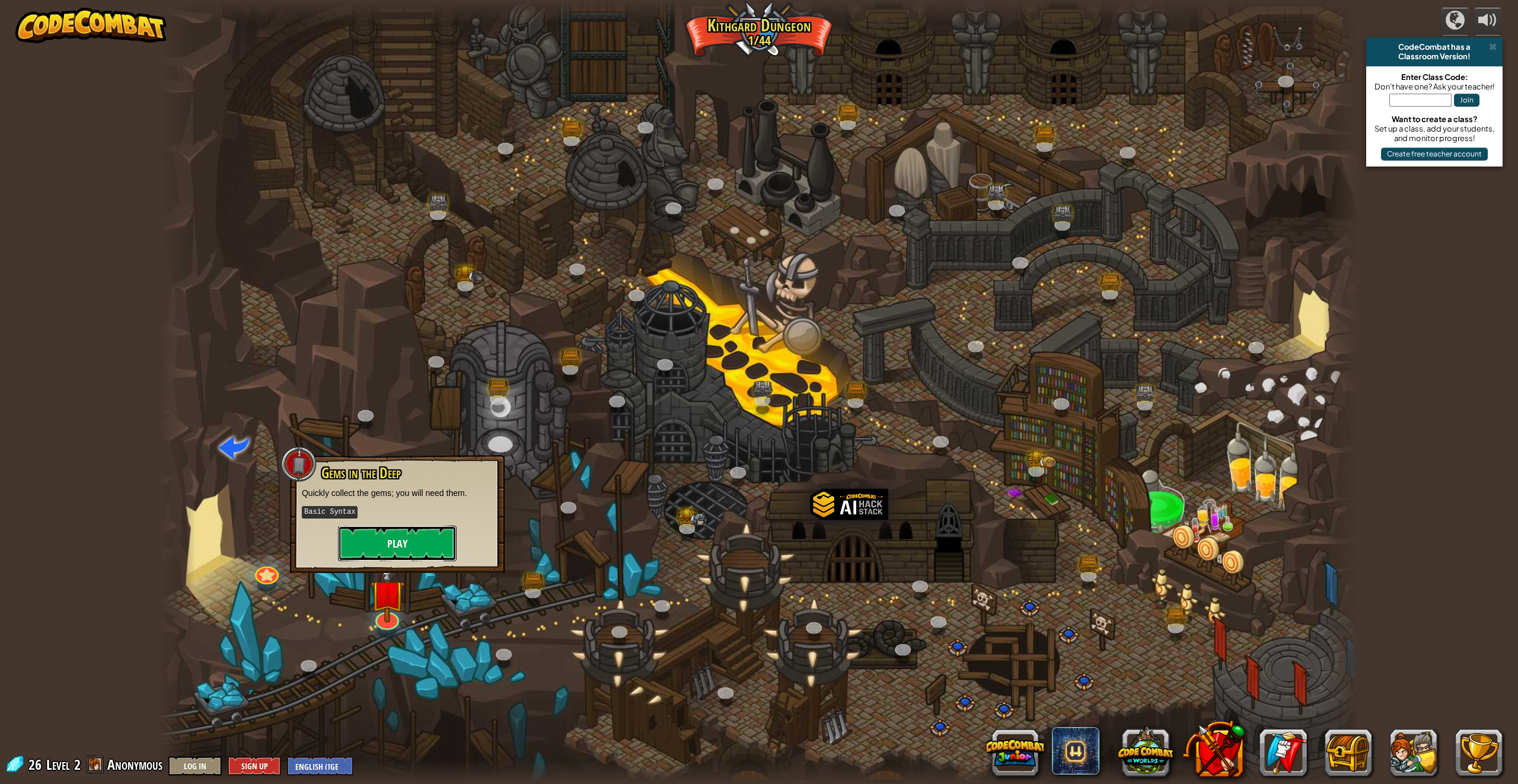
click at [381, 539] on button "Play" at bounding box center [397, 543] width 119 height 36
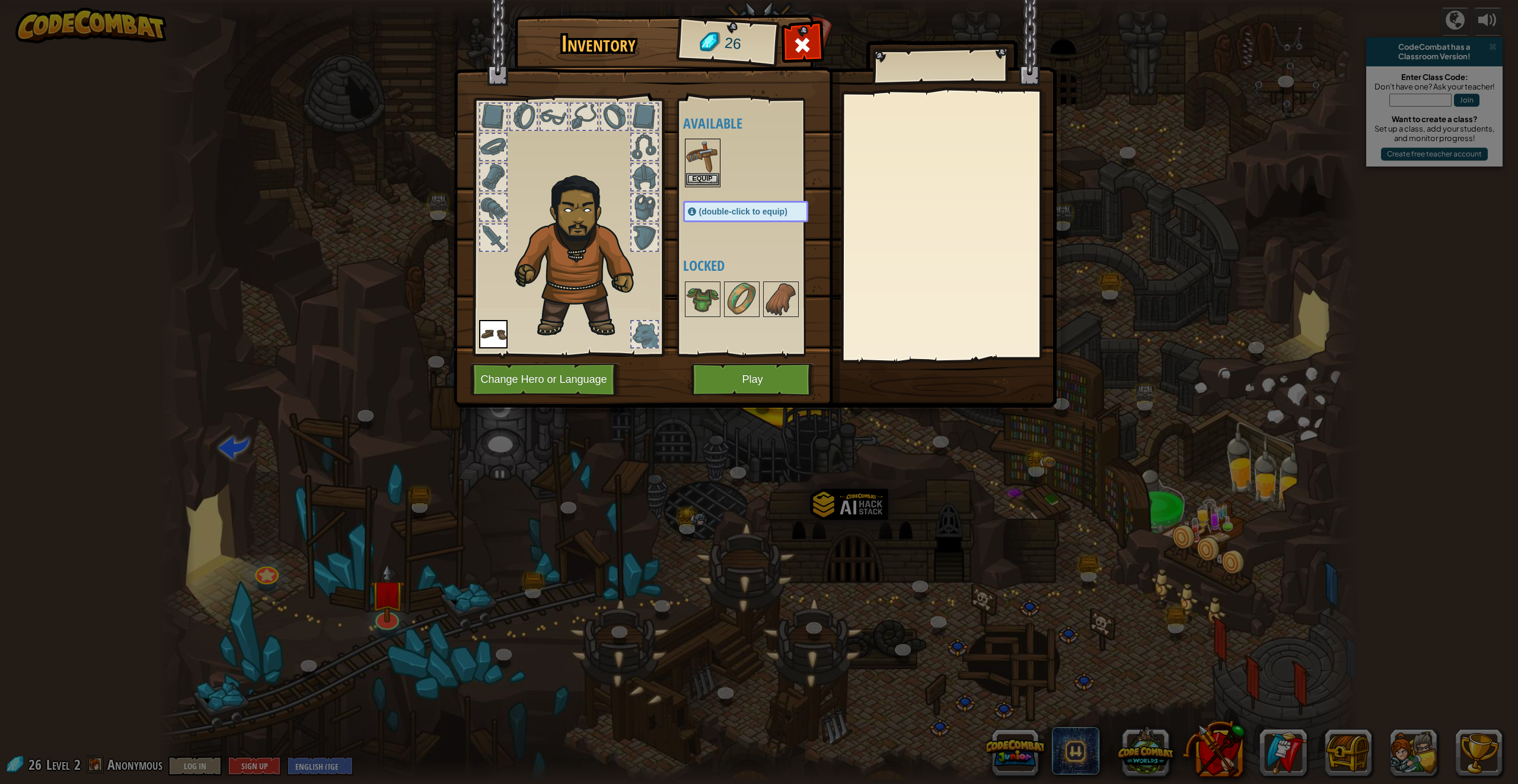
click at [711, 165] on img at bounding box center [702, 156] width 33 height 33
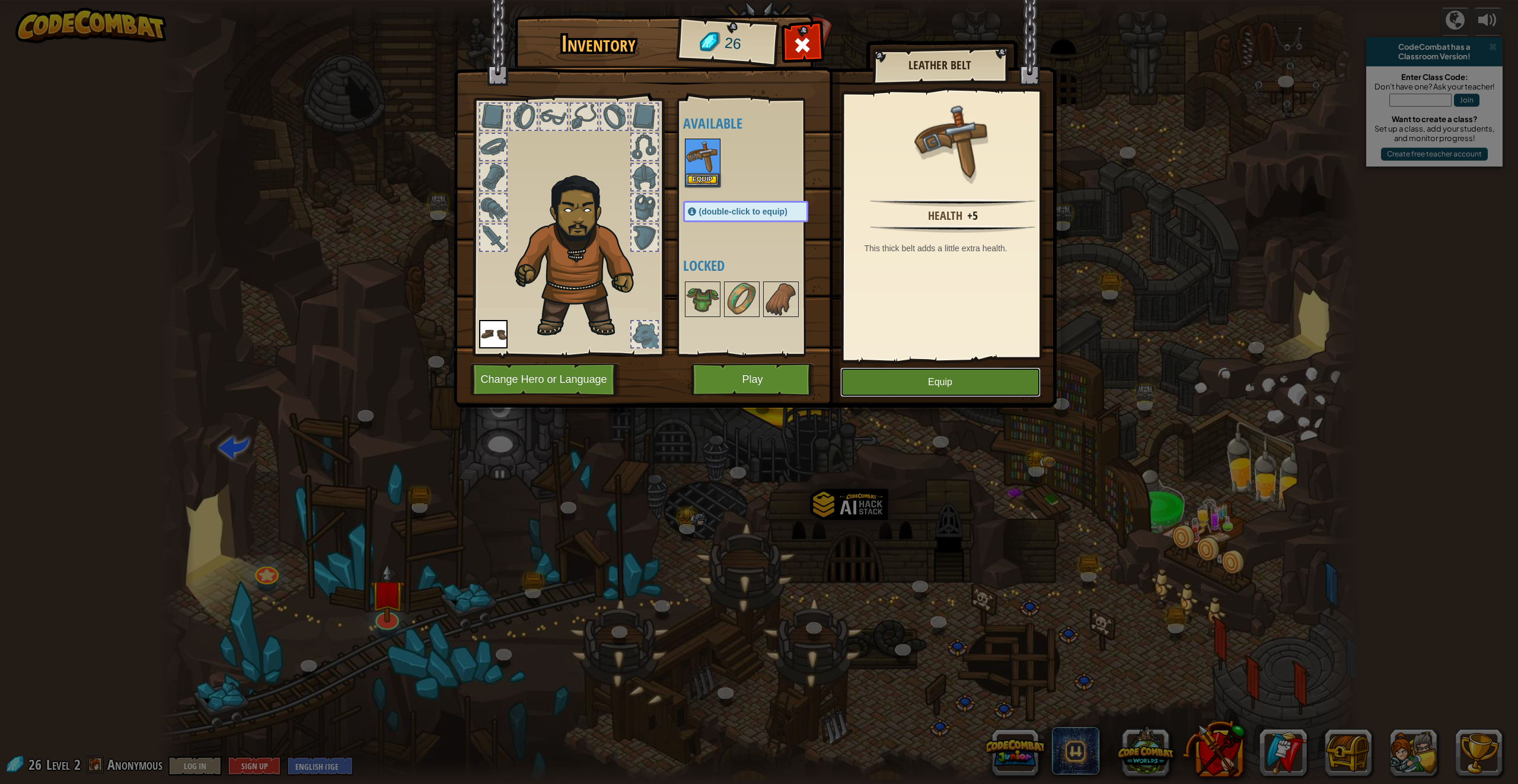
click at [964, 383] on button "Equip" at bounding box center [940, 382] width 201 height 30
